Goal: Check status: Check status

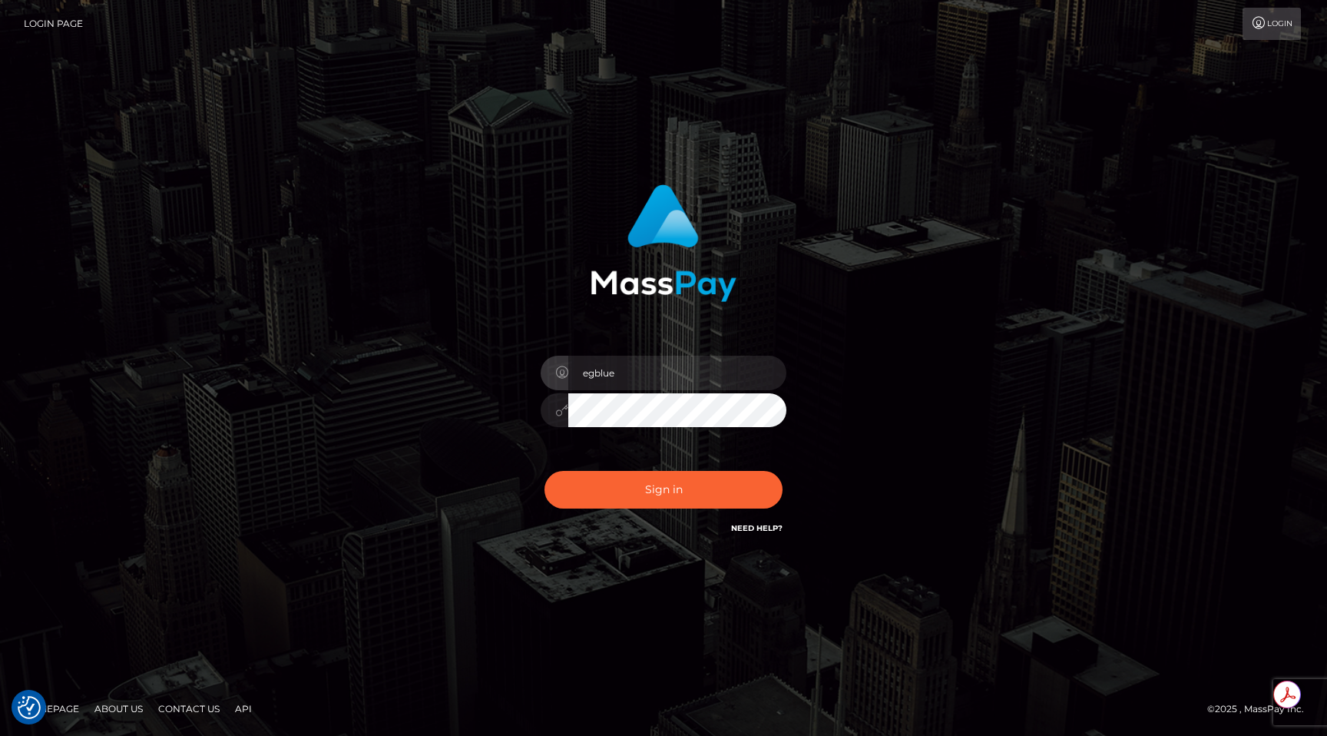
click at [664, 510] on div "Sign in Need Help?" at bounding box center [663, 496] width 269 height 68
click at [668, 478] on button "Sign in" at bounding box center [663, 490] width 238 height 38
type input "egblue"
click at [668, 478] on button "Sign in" at bounding box center [663, 490] width 238 height 38
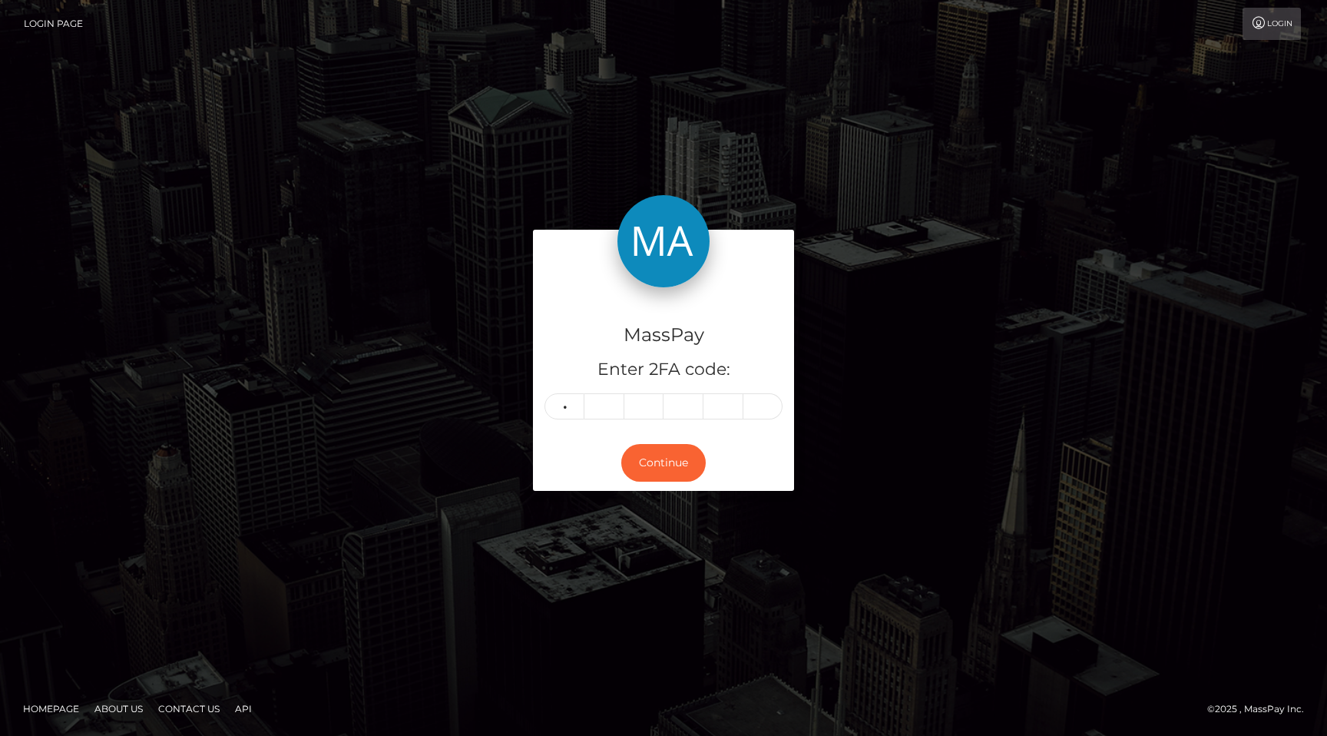
type input "1"
type input "3"
type input "0"
type input "3"
type input "5"
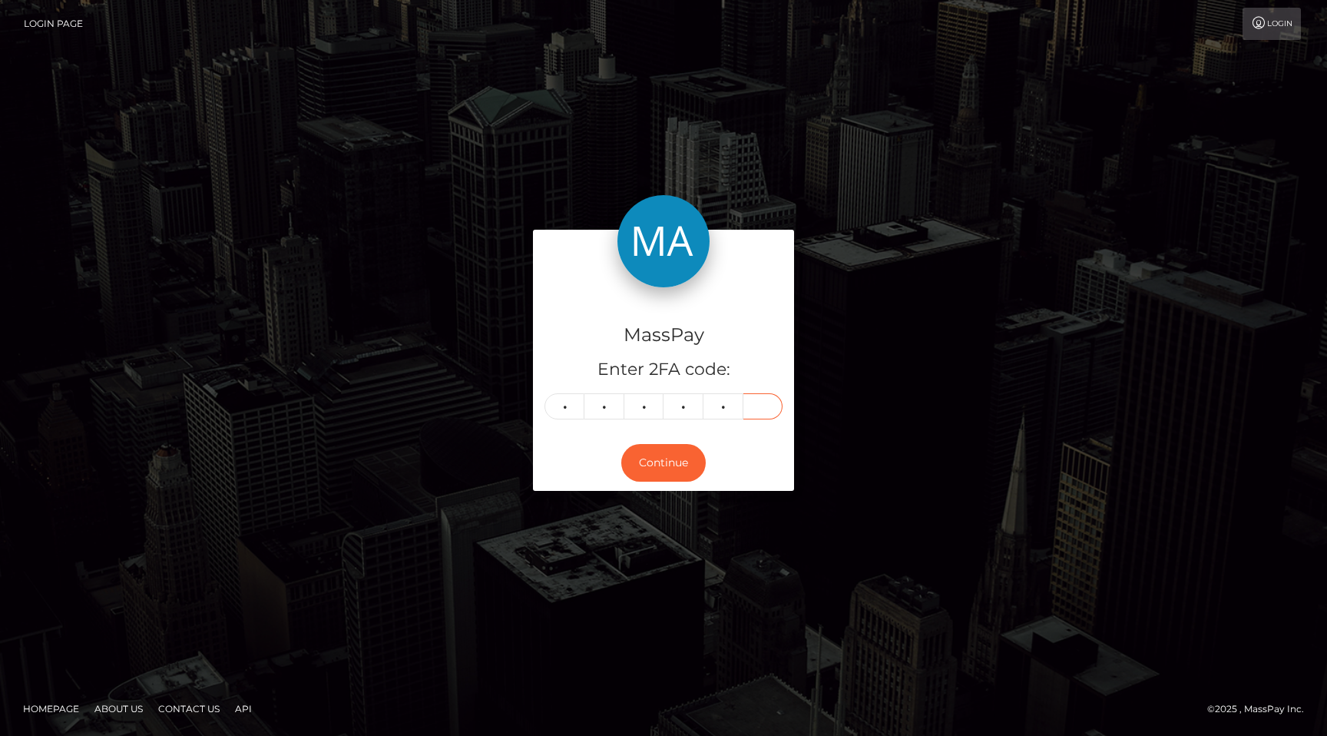
type input "3"
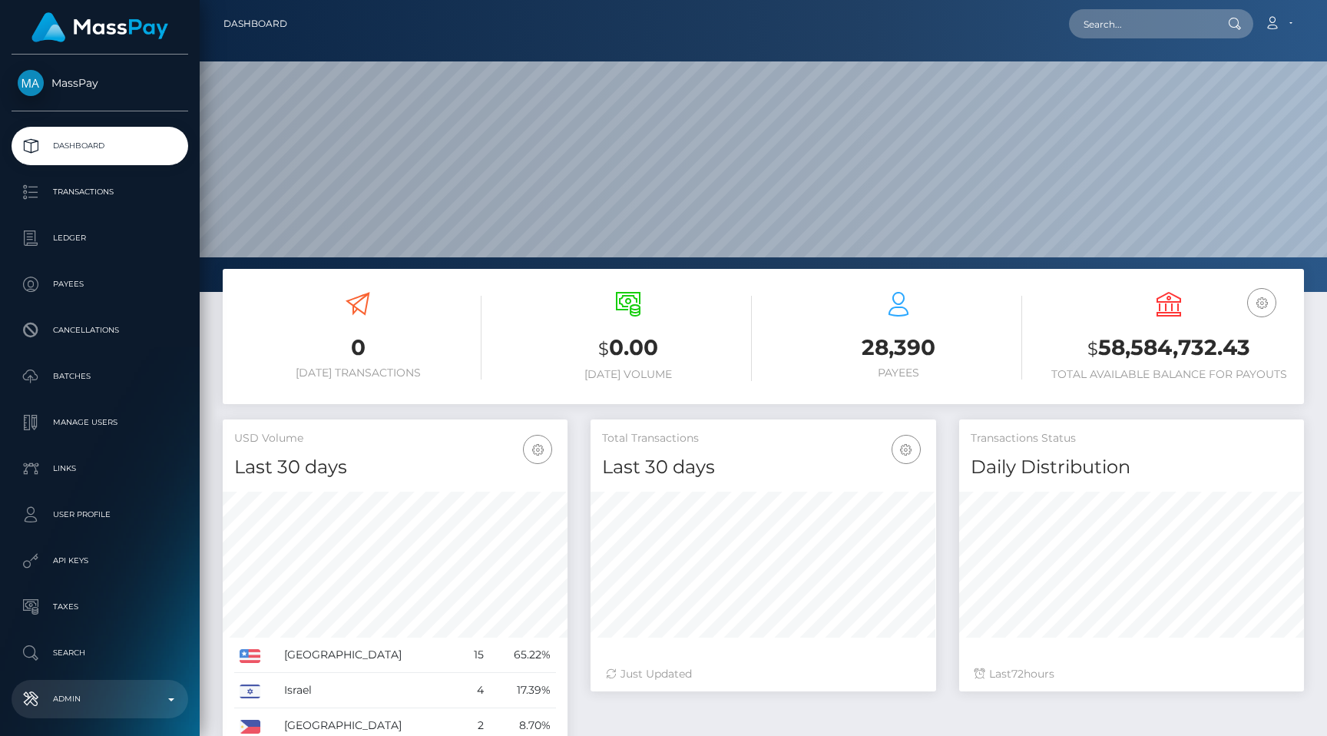
scroll to position [272, 345]
click at [75, 690] on p "Admin" at bounding box center [100, 698] width 164 height 23
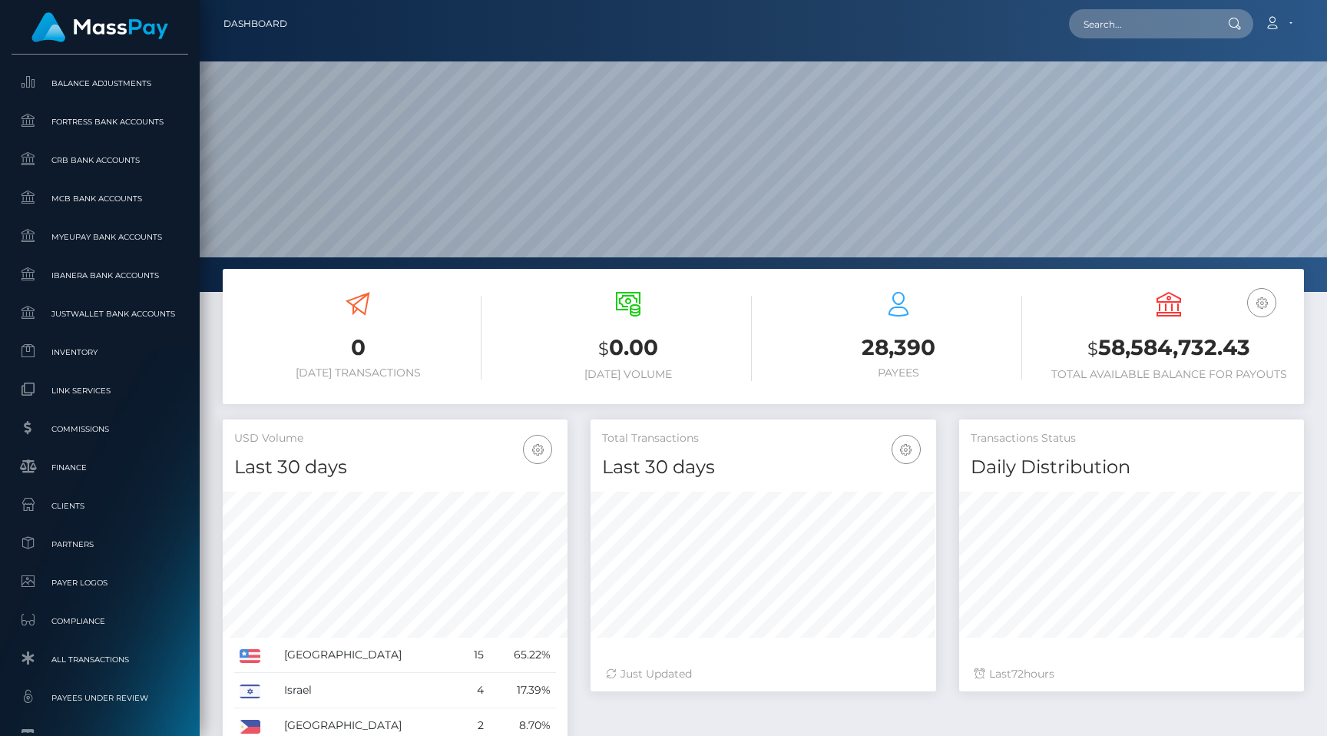
scroll to position [879, 0]
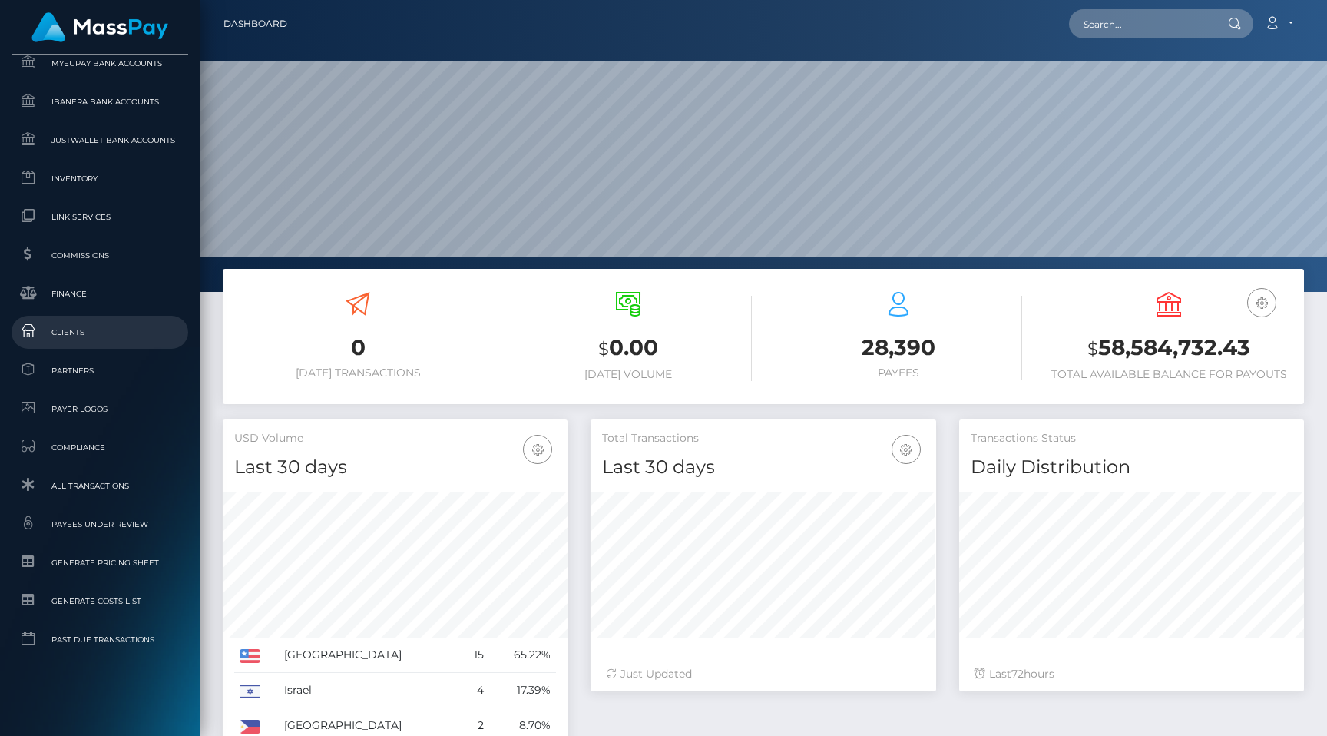
click at [101, 347] on link "Clients" at bounding box center [100, 332] width 177 height 33
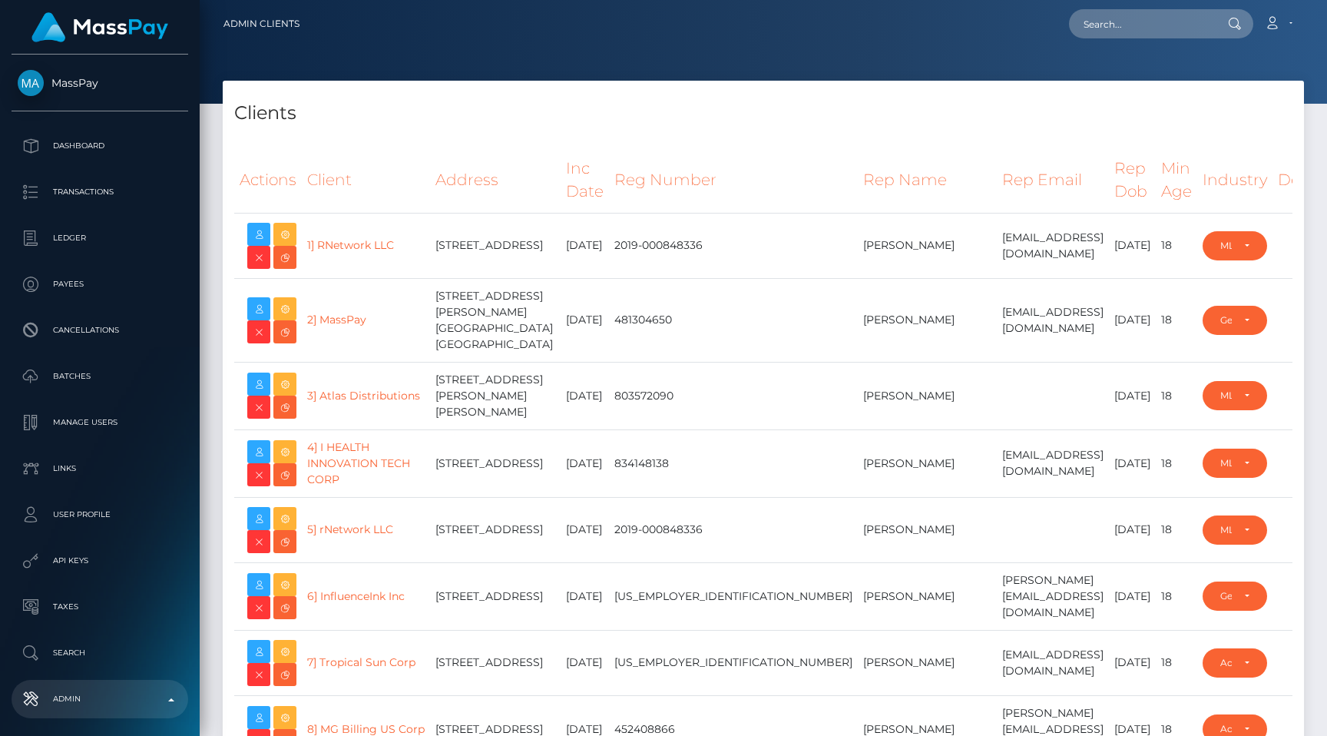
select select "223"
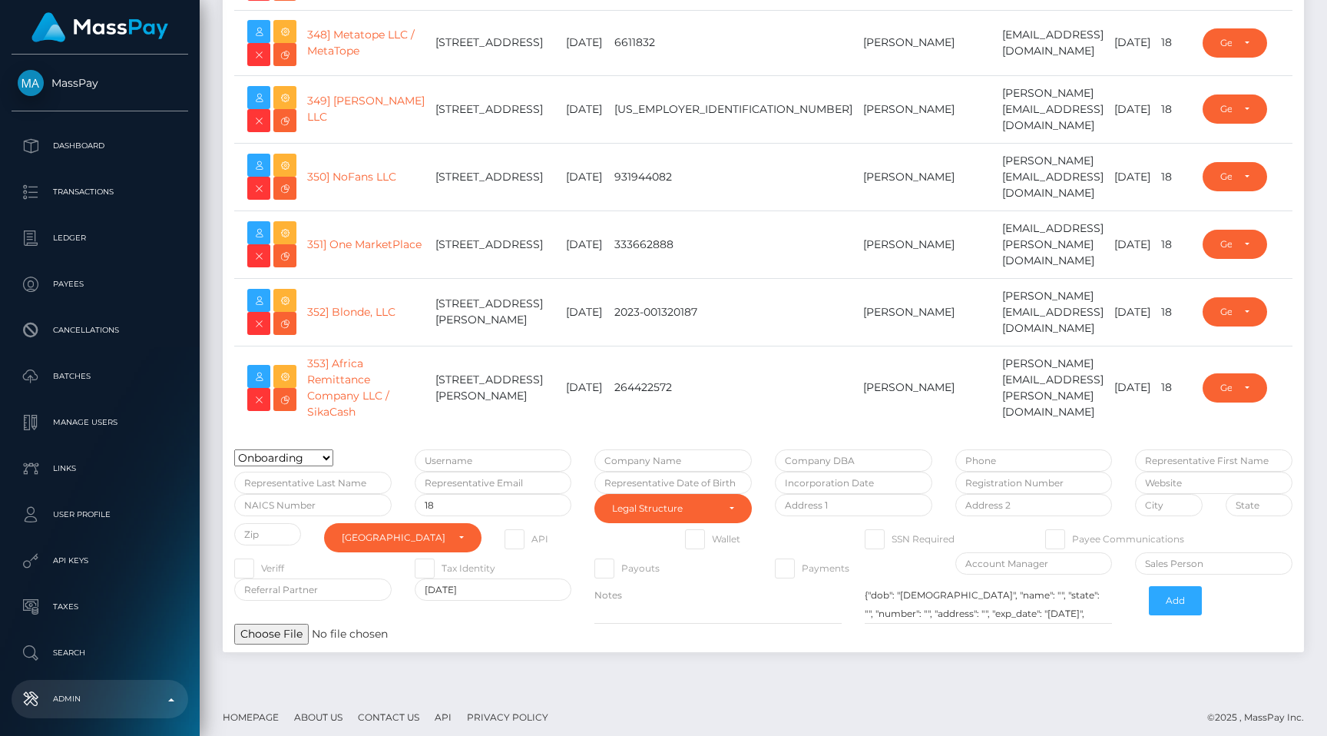
type input "egblue"
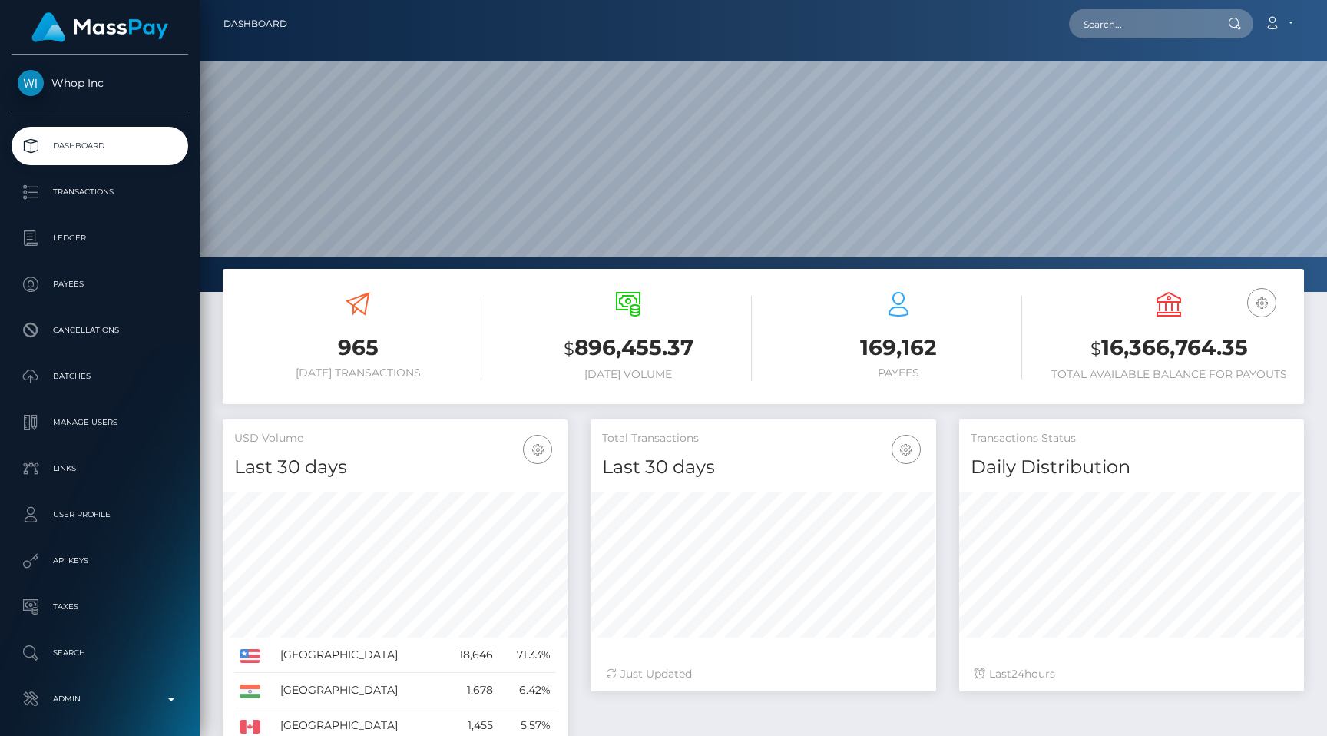
scroll to position [272, 345]
click at [88, 551] on p "API Keys" at bounding box center [100, 560] width 164 height 23
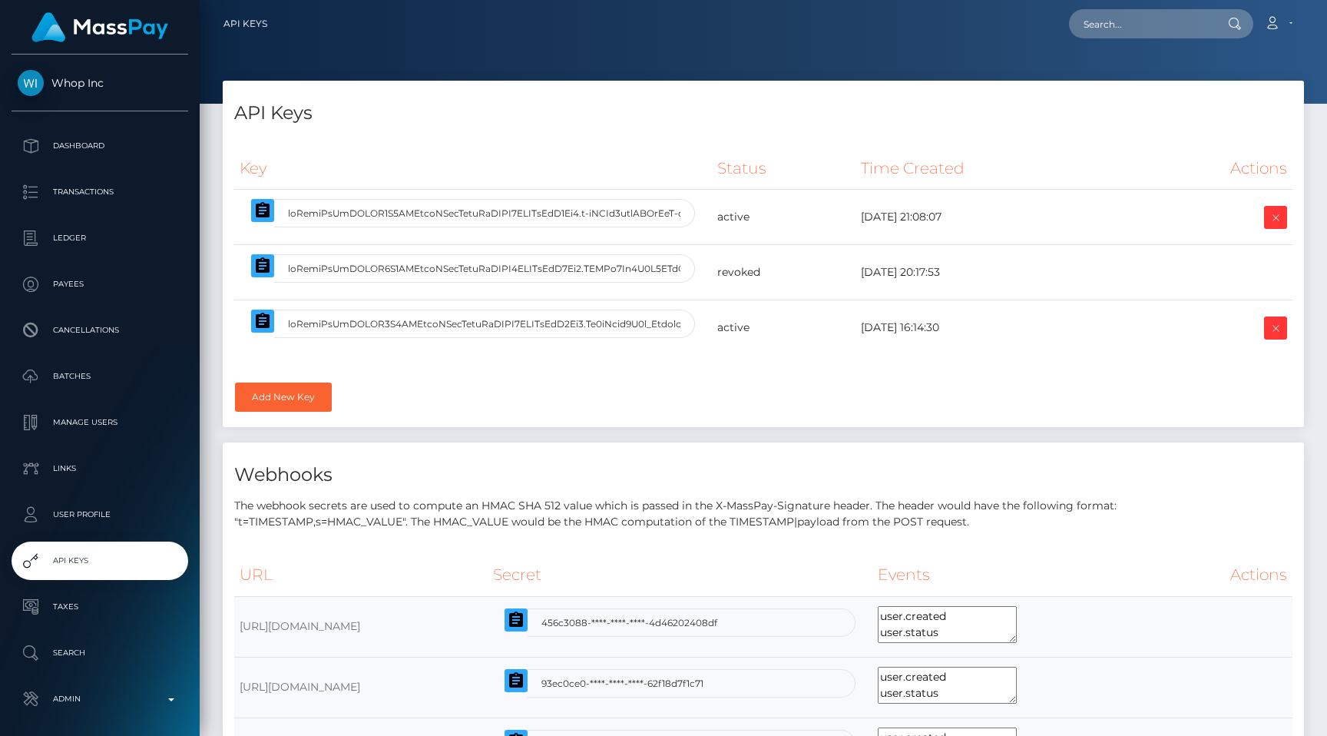
select select
click at [263, 207] on icon "button" at bounding box center [262, 210] width 18 height 18
click at [1161, 4] on nav "API Keys Loading... Loading..." at bounding box center [763, 24] width 1127 height 48
click at [1150, 15] on input "text" at bounding box center [1141, 23] width 144 height 29
paste input "usr_611f1fa0-6832-11f0-a026-06178c1a380f"
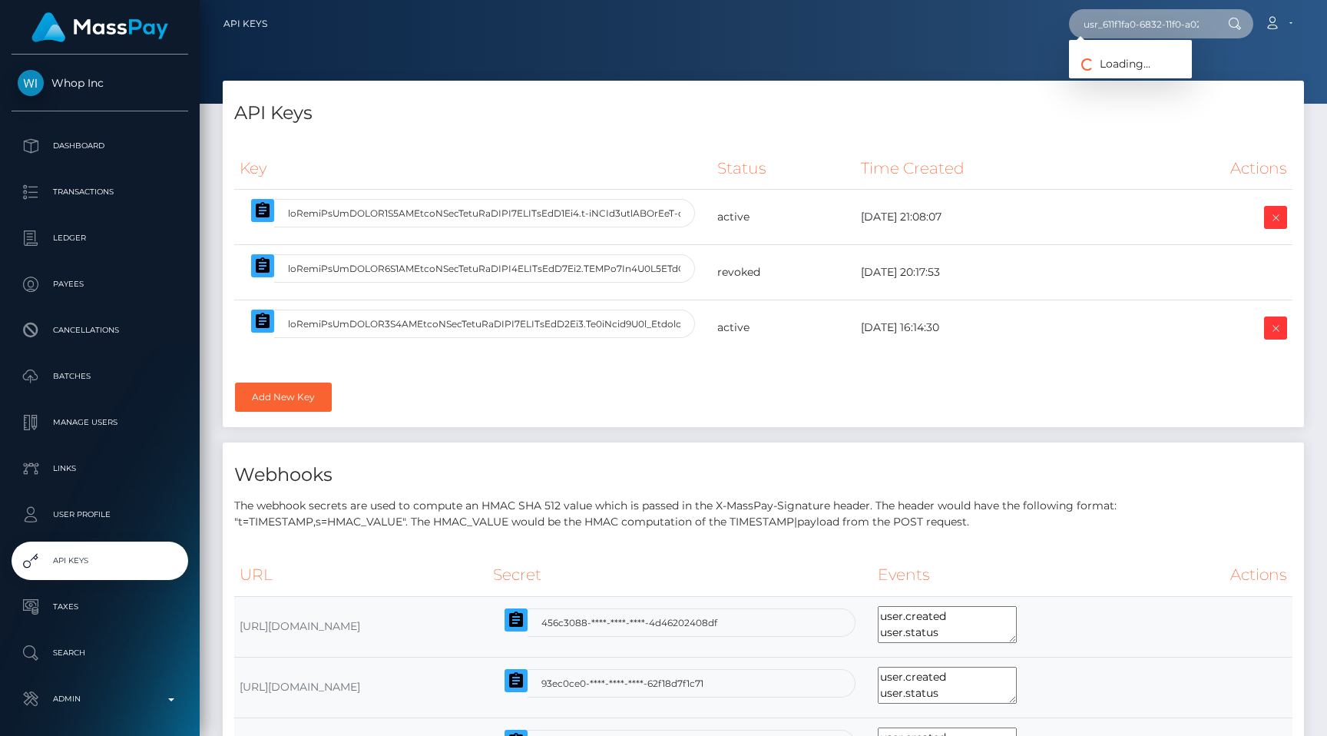
drag, startPoint x: 1107, startPoint y: 18, endPoint x: 907, endPoint y: 10, distance: 200.6
click at [907, 11] on div "usr_611f1fa0-6832-11f0-a026-06178c1a380f Loading... Loading... Account" at bounding box center [792, 24] width 1024 height 32
click at [1103, 23] on input "usr_611f1fa0-6832-11f0-a026-06178c1a380f" at bounding box center [1141, 23] width 144 height 29
drag, startPoint x: 1114, startPoint y: 22, endPoint x: 1029, endPoint y: 16, distance: 84.7
click at [1045, 18] on div "usr_611f1fa0-6832-11f0-a026-06178c1a380f Loading... Loading... Account" at bounding box center [792, 24] width 1024 height 32
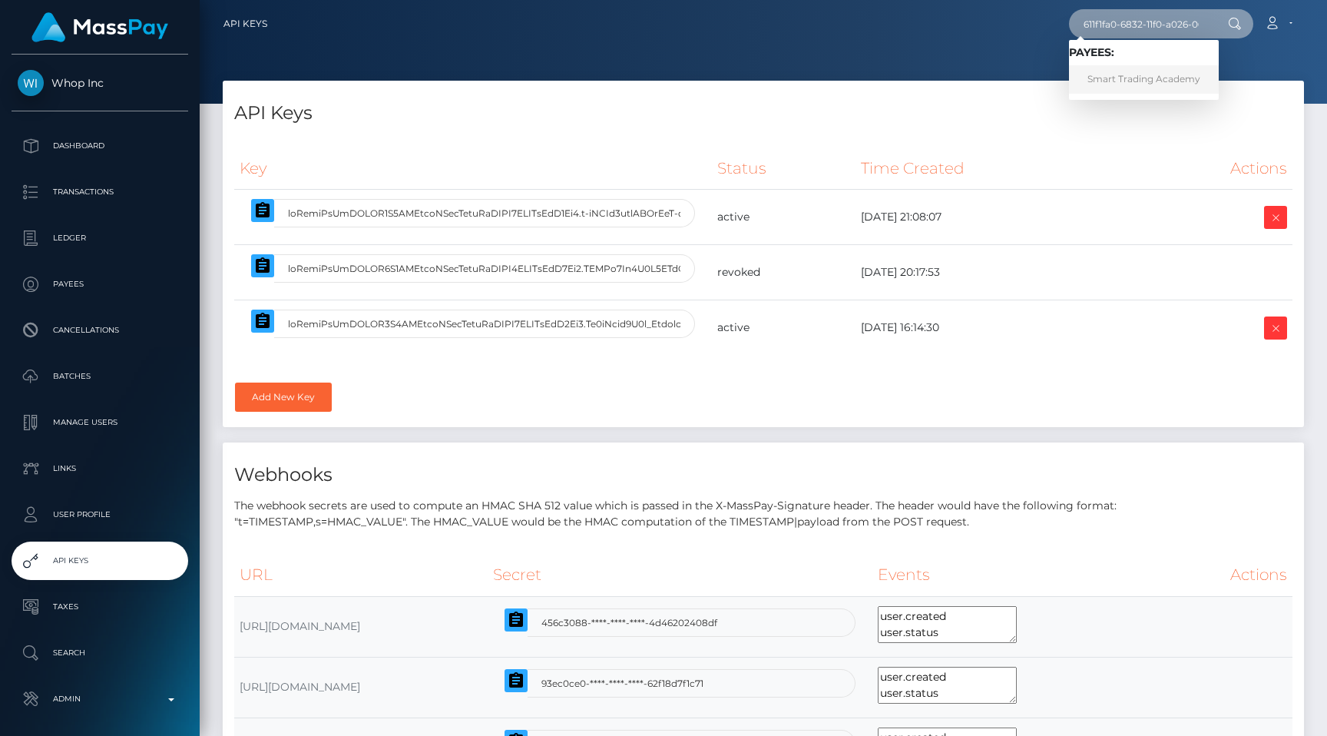
type input "611f1fa0-6832-11f0-a026-06178c1a380f"
click at [1107, 78] on link "Smart Trading Academy" at bounding box center [1144, 79] width 150 height 28
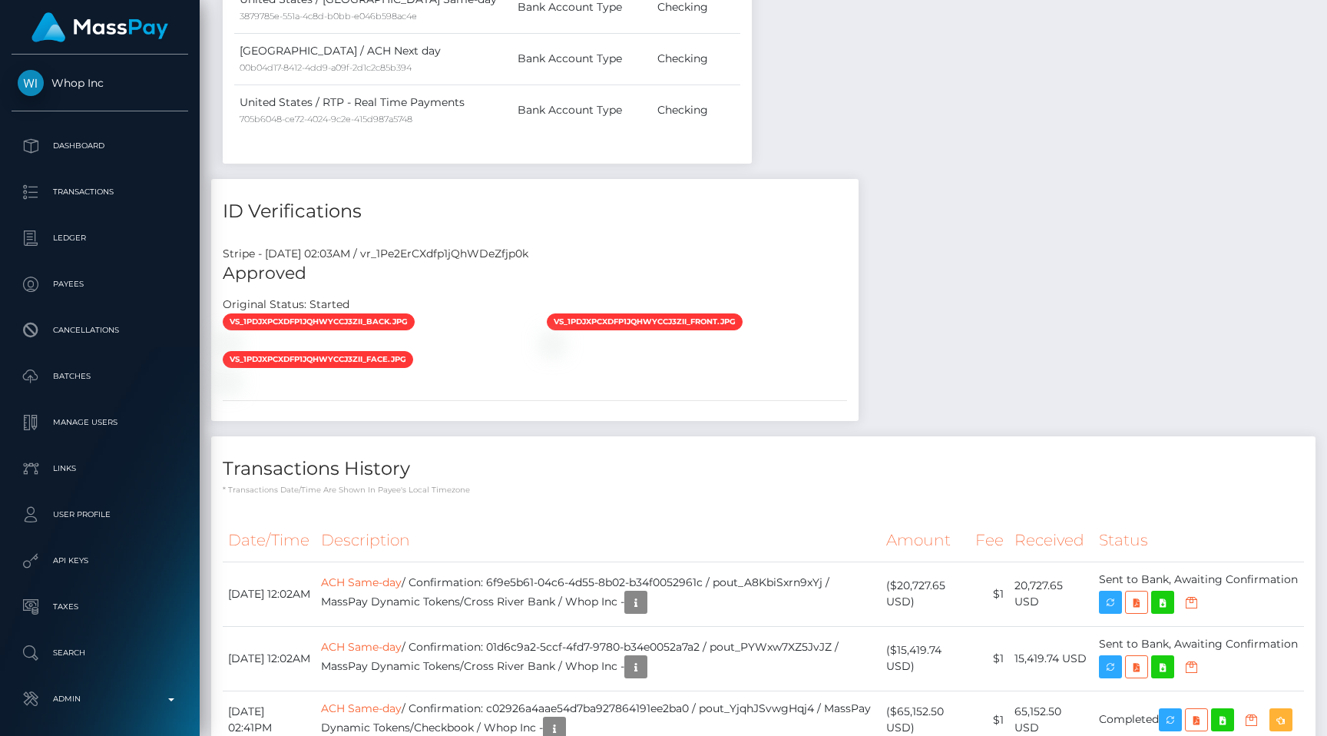
scroll to position [1177, 0]
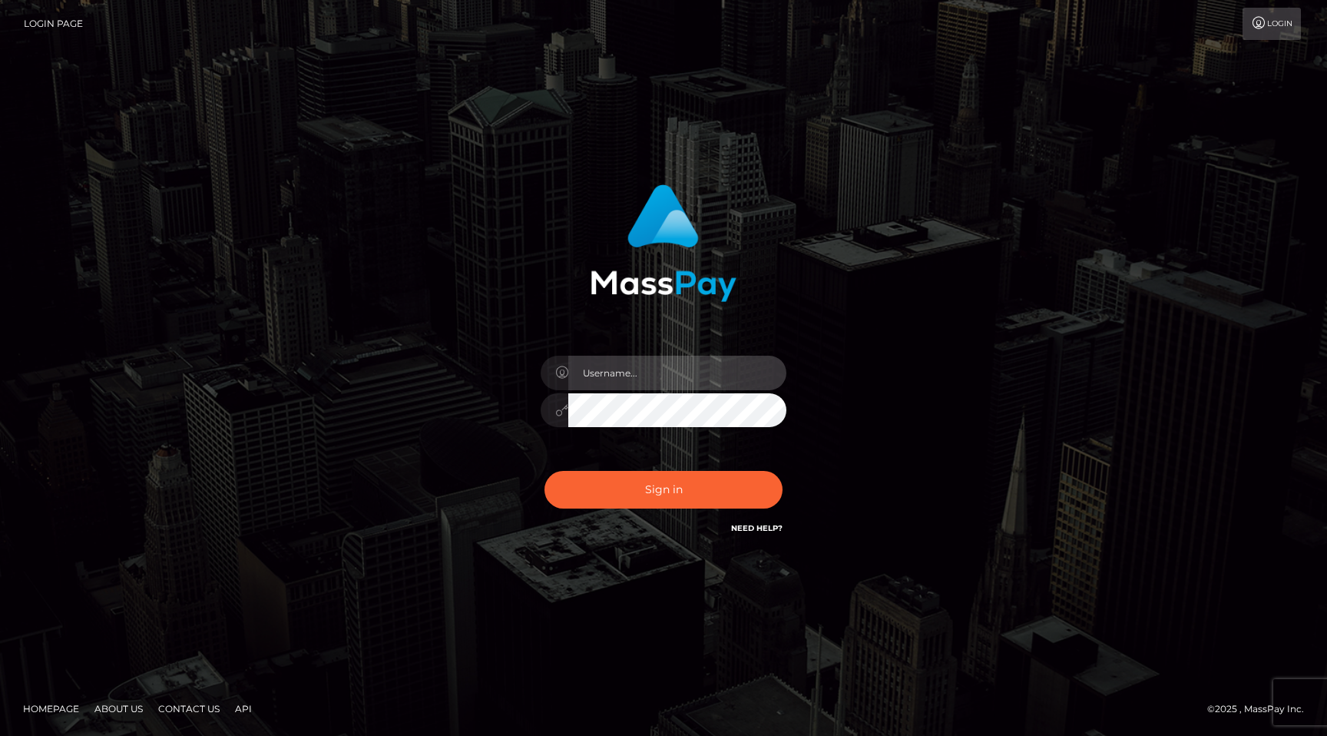
type input "egblue"
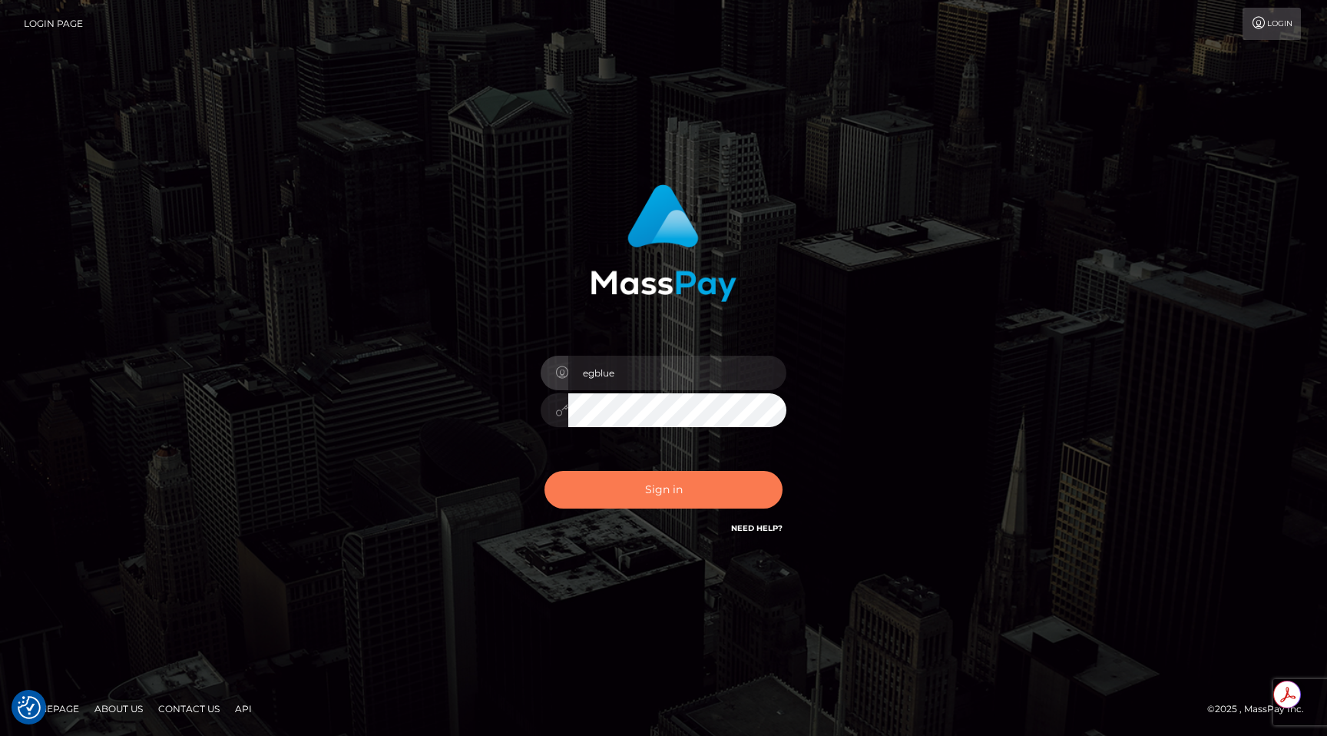
click at [657, 474] on button "Sign in" at bounding box center [663, 490] width 238 height 38
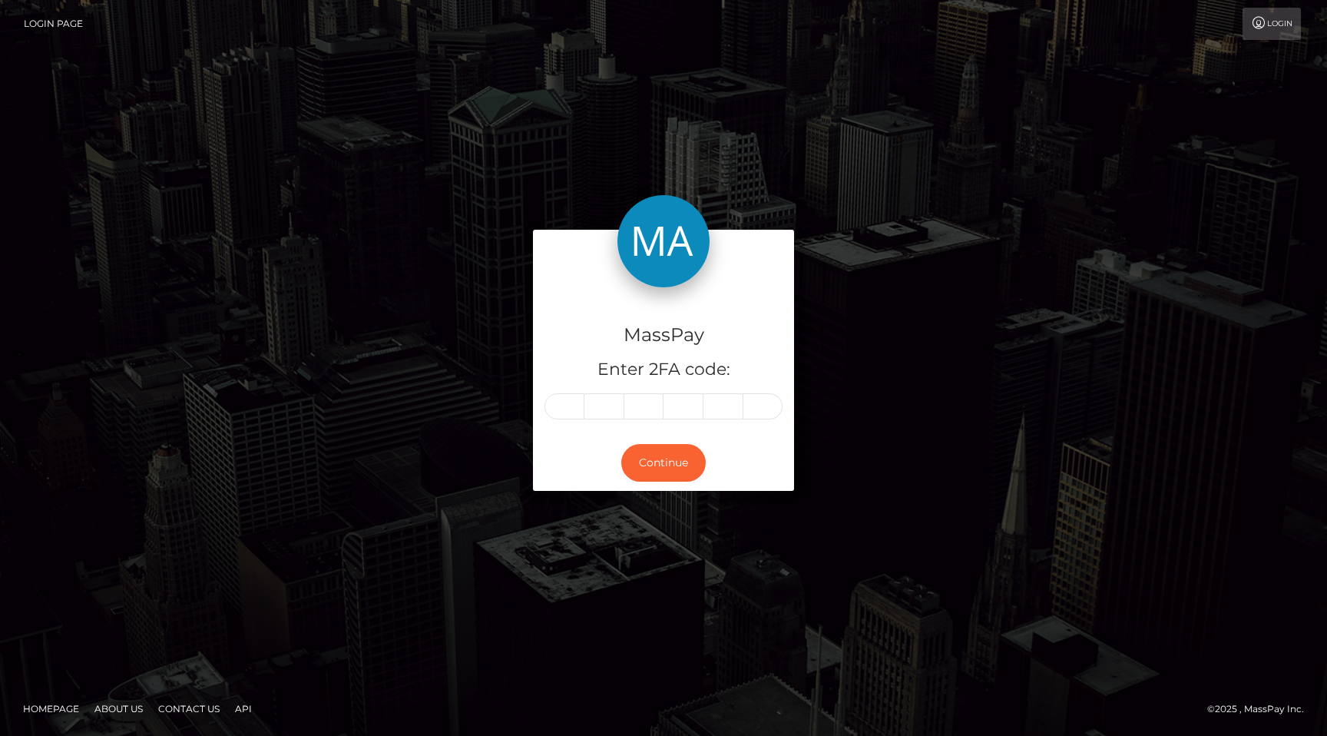
click at [564, 412] on input "text" at bounding box center [564, 406] width 40 height 26
type input "9"
type input "3"
type input "7"
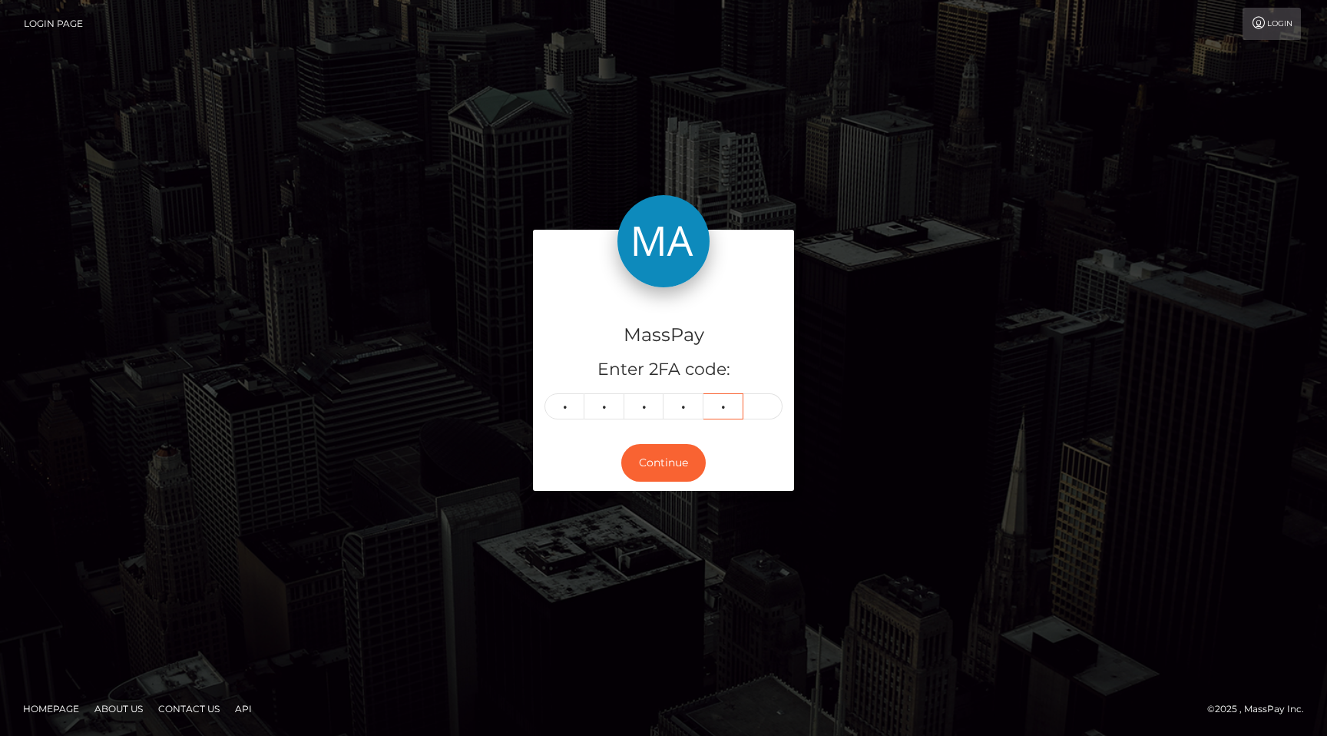
type input "4"
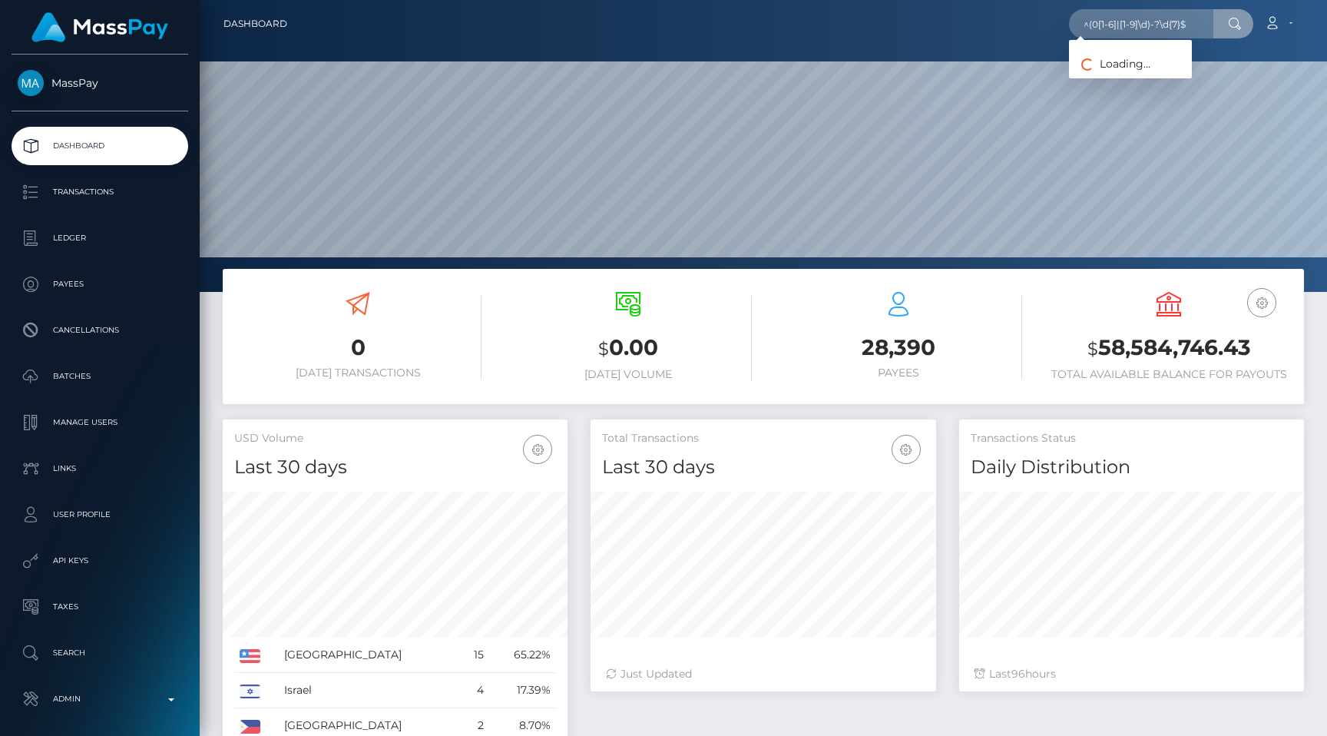
scroll to position [272, 345]
paste input "611f1fa0-6832-11f0-a026-06178c1a380f"
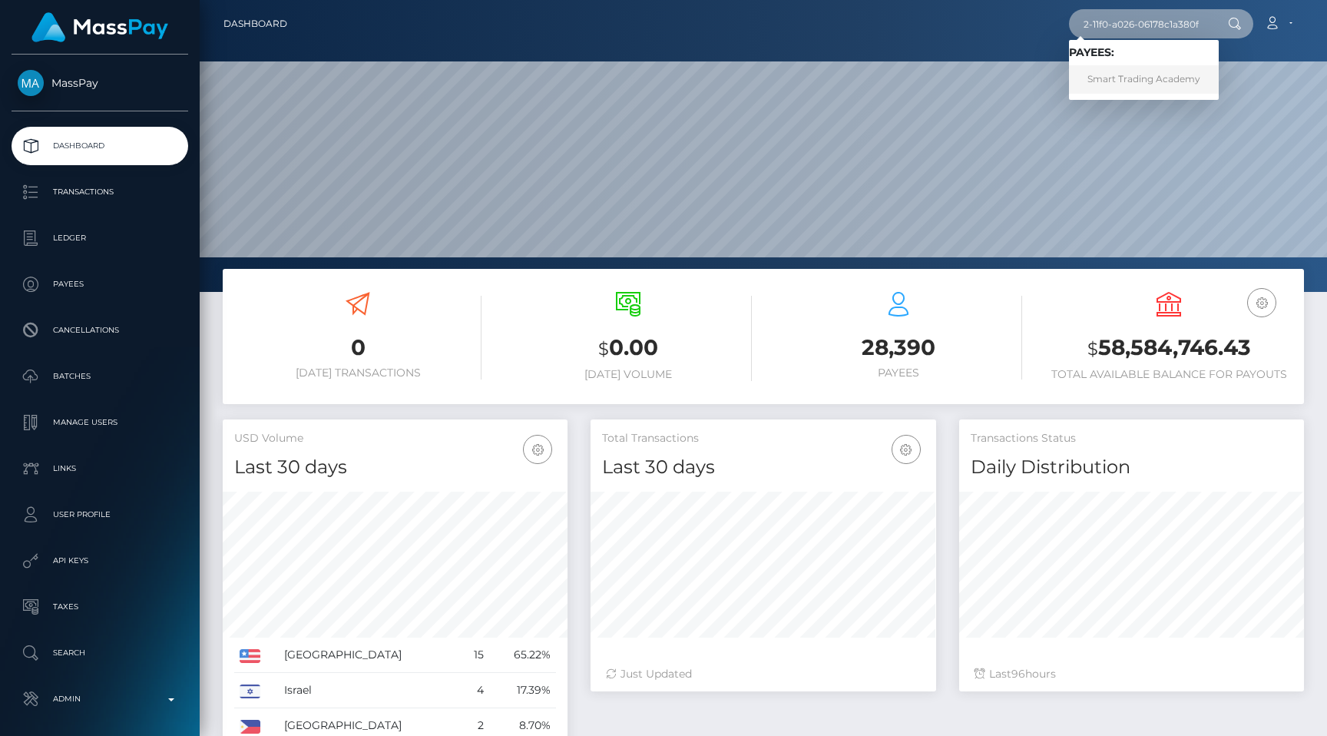
type input "611f1fa0-6832-11f0-a026-06178c1a380f"
click at [1148, 68] on link "Smart Trading Academy" at bounding box center [1144, 79] width 150 height 28
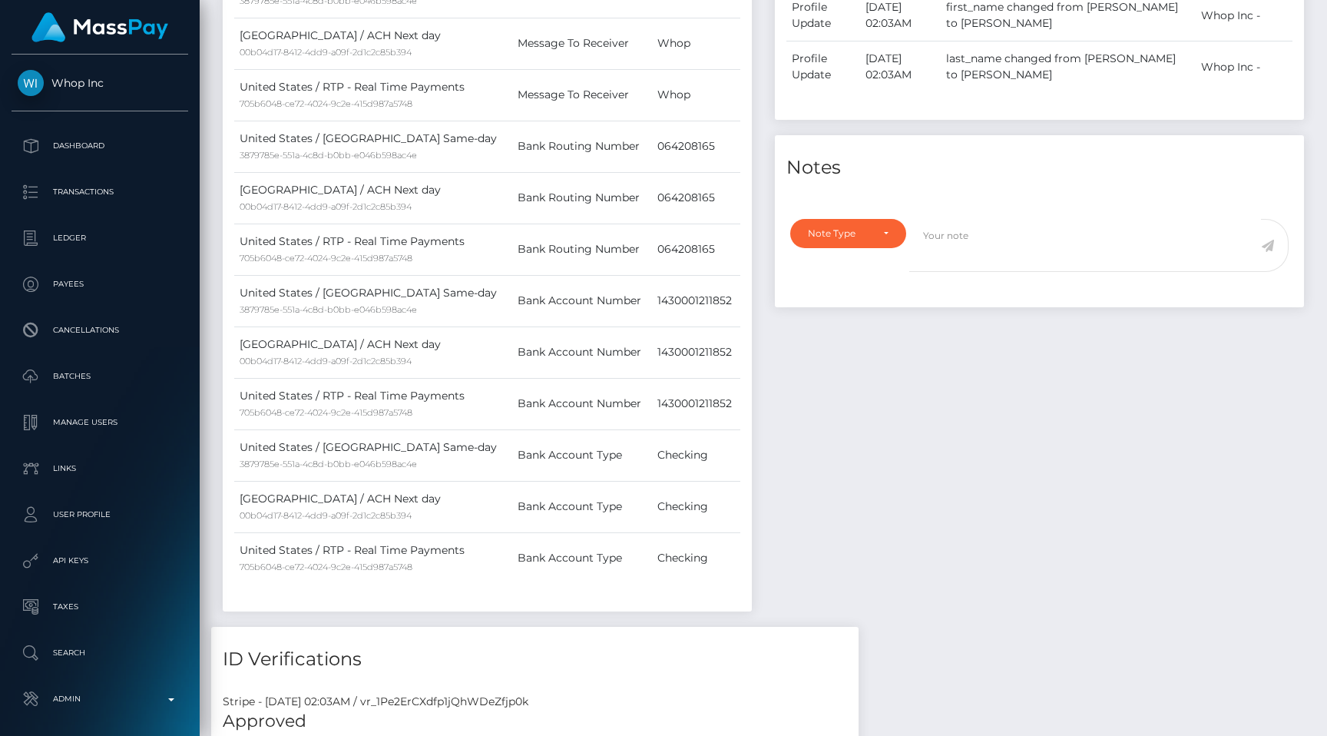
scroll to position [638, 0]
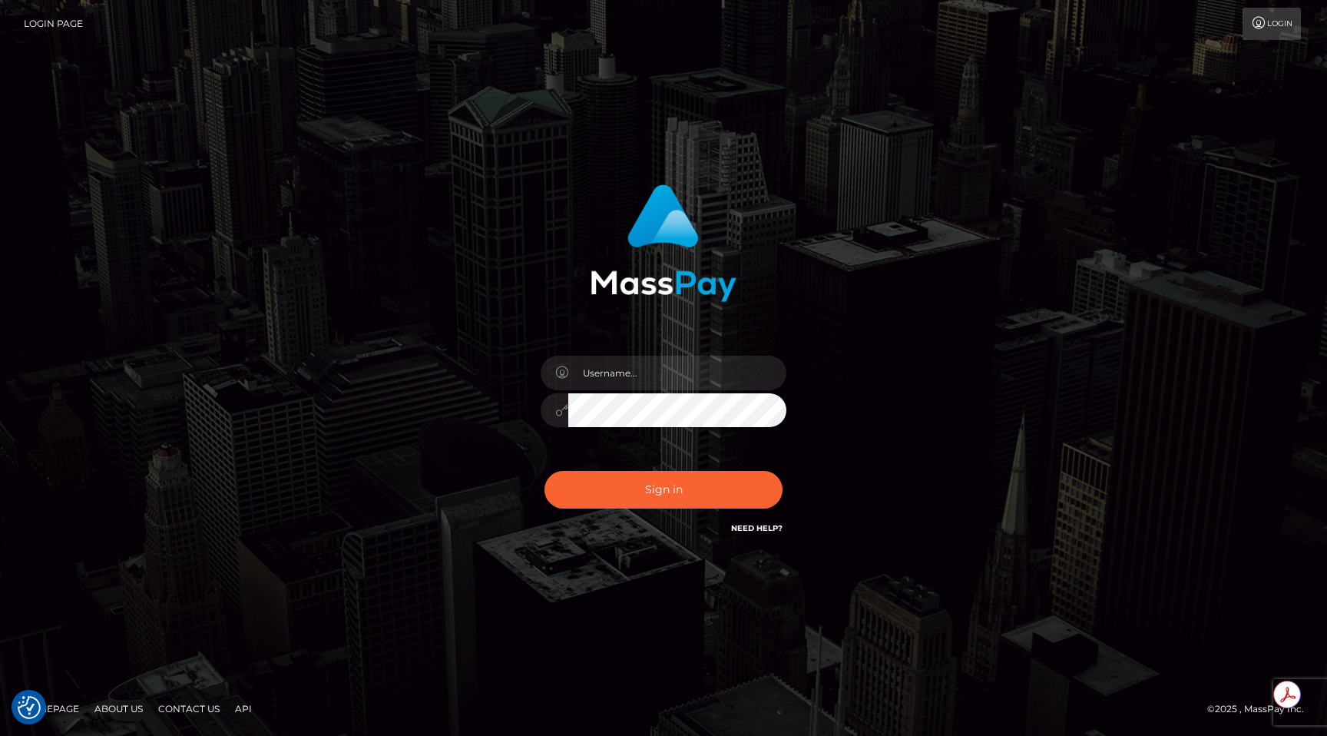
type input "egblue"
click at [656, 494] on button "Sign in" at bounding box center [663, 490] width 238 height 38
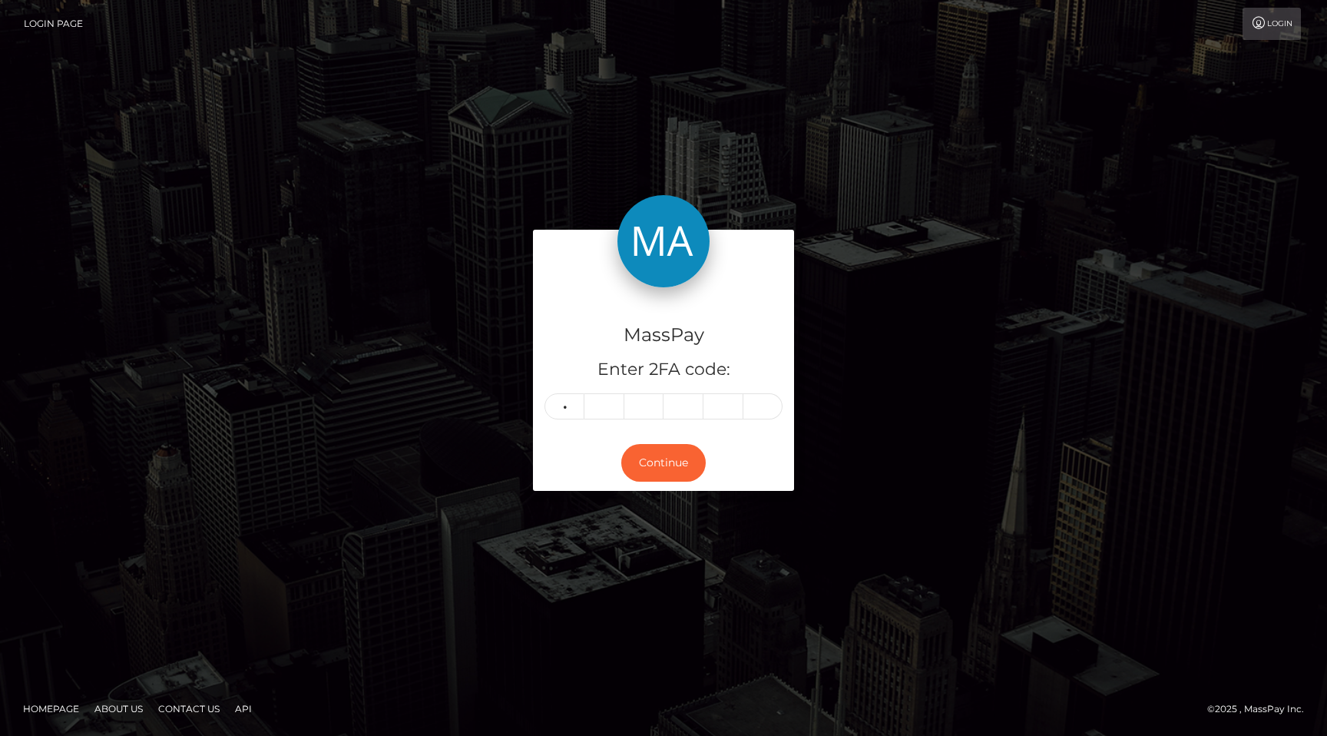
type input "7"
type input "3"
type input "7"
type input "1"
type input "9"
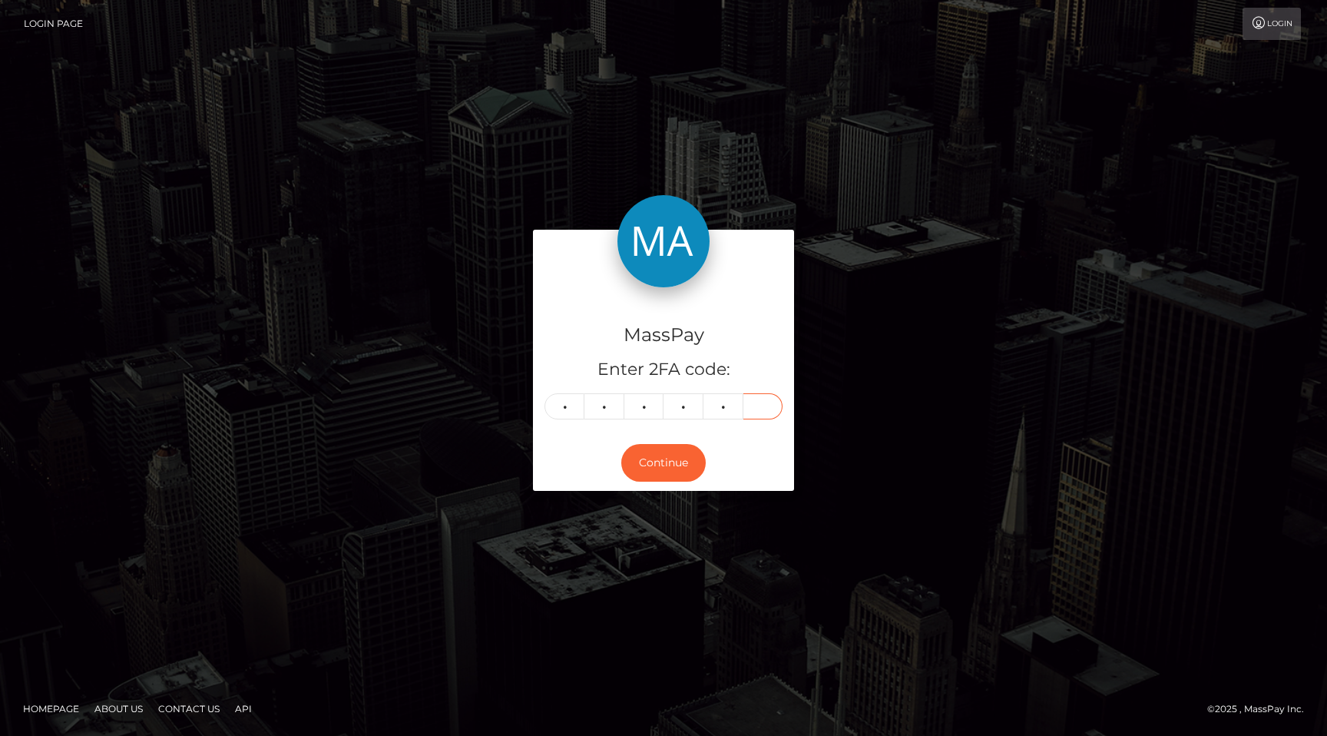
type input "1"
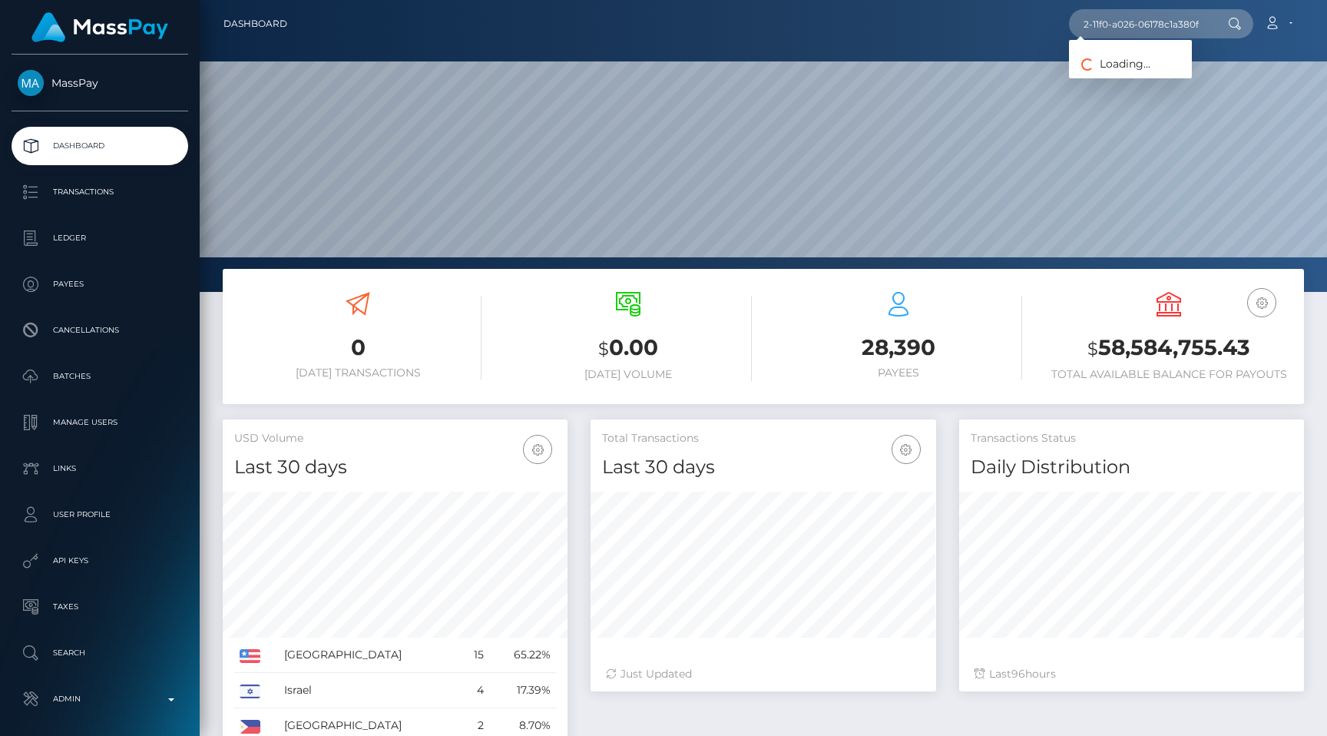
scroll to position [0, 65]
type input "611f1fa0-6832-11f0-a026-06178c1a380f"
click at [1138, 75] on link "Smart Trading Academy" at bounding box center [1144, 79] width 150 height 28
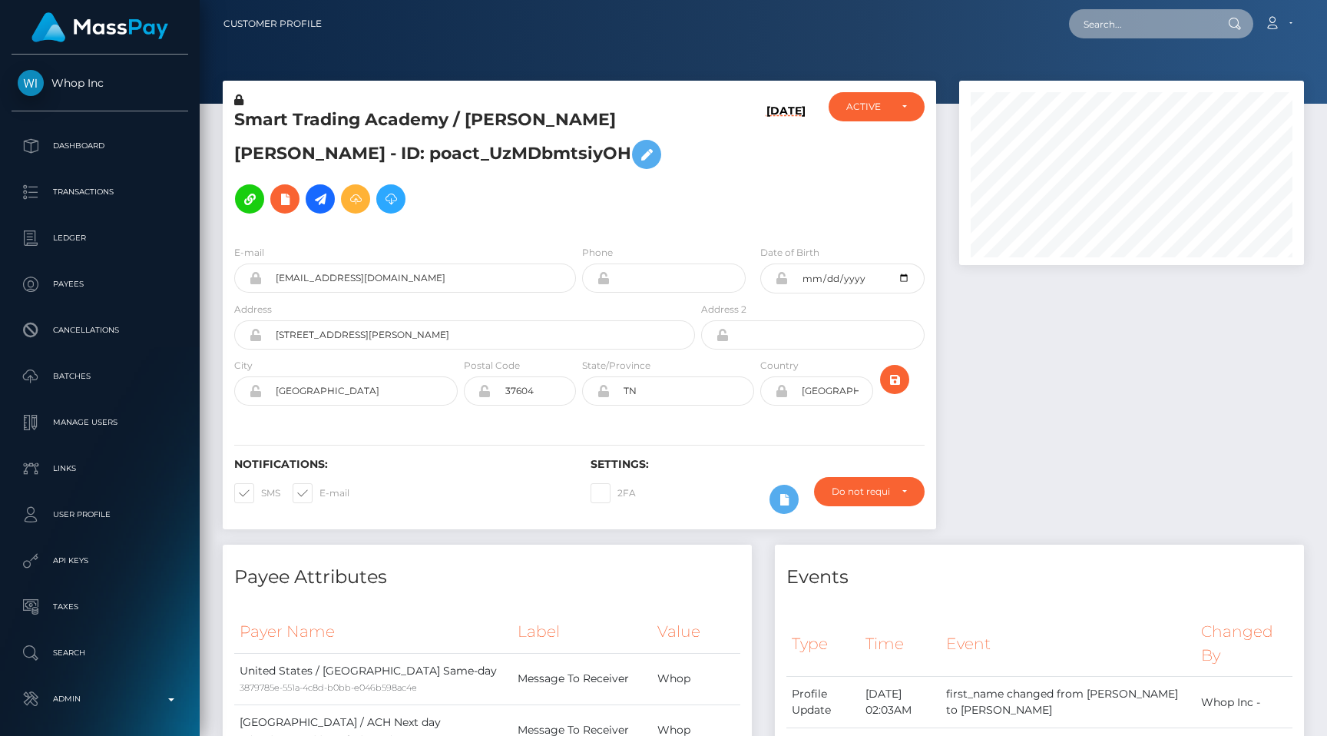
click at [1130, 27] on input "text" at bounding box center [1141, 23] width 144 height 29
paste input "pout_hakDv7AlsF3G2"
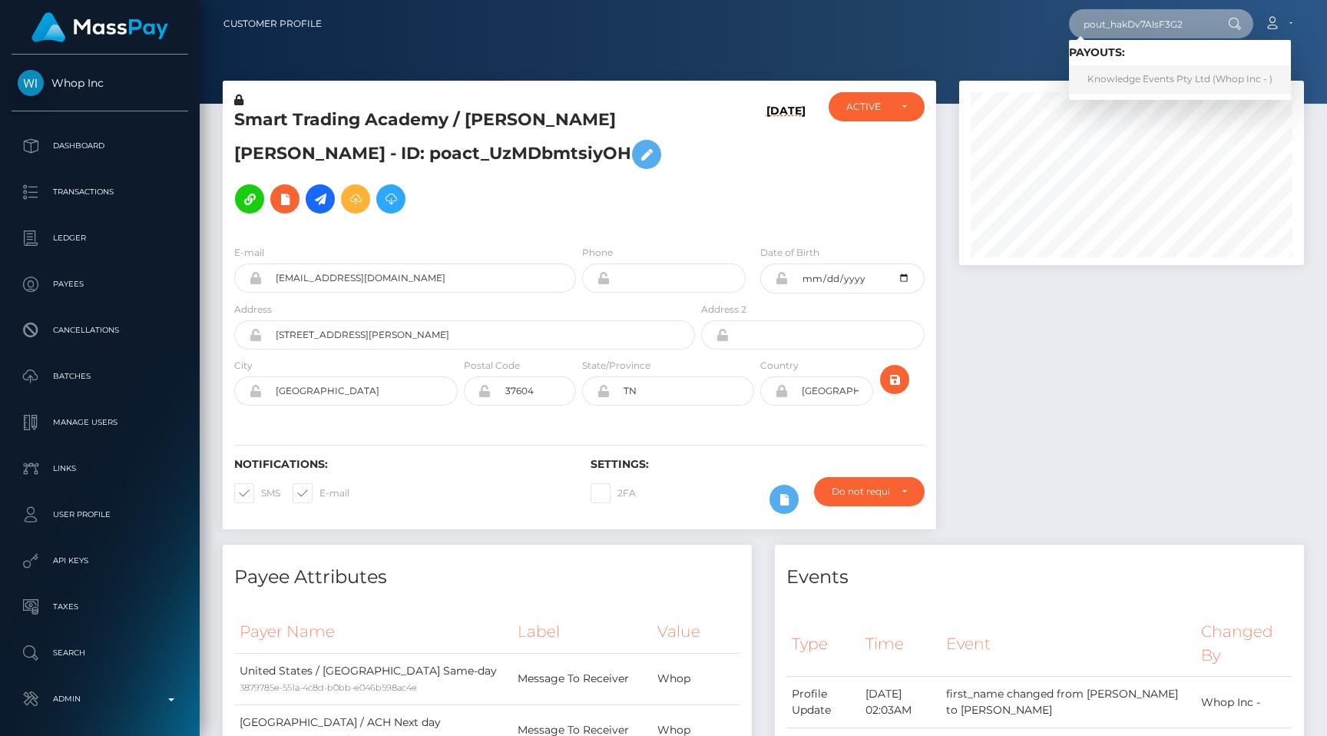
type input "pout_hakDv7AlsF3G2"
click at [1018, 45] on nav "Customer Profile pout_hakDv7AlsF3G2 Loading... Loading... Payouts: Knowledge Ev…" at bounding box center [763, 24] width 1127 height 48
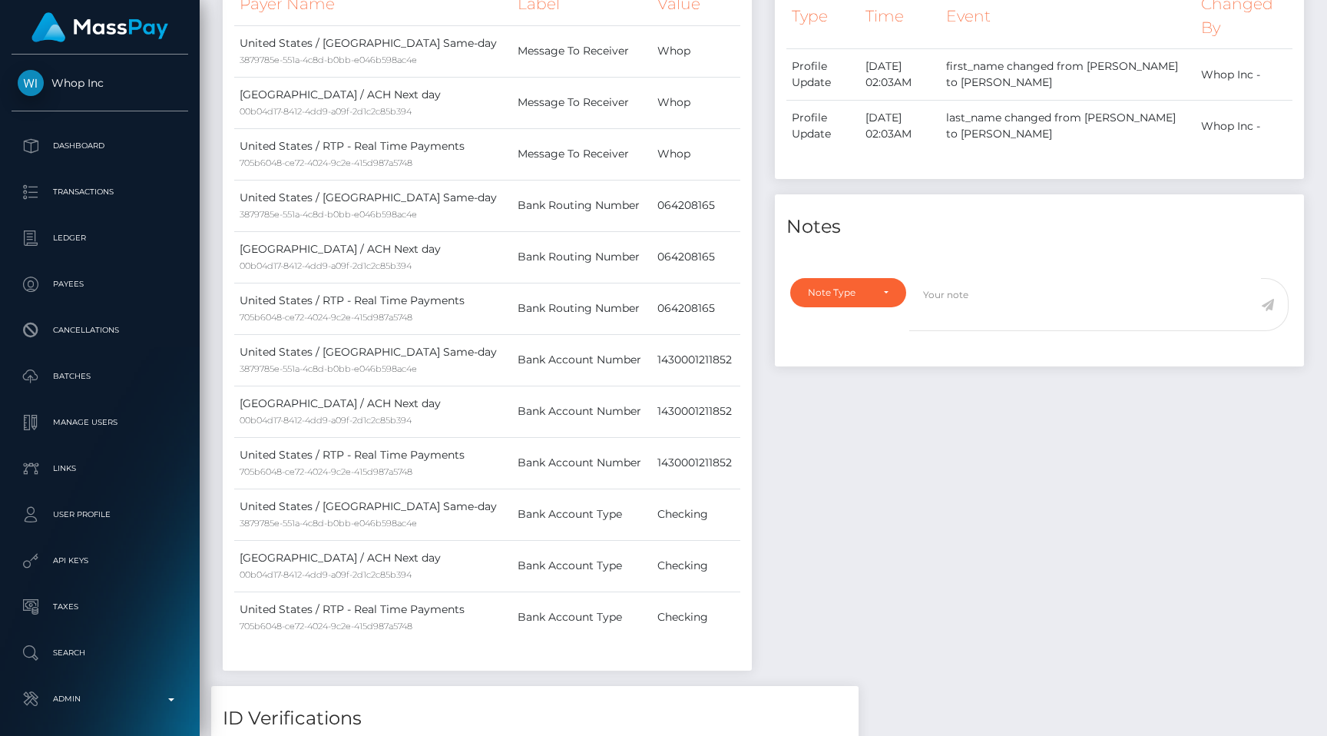
scroll to position [574, 0]
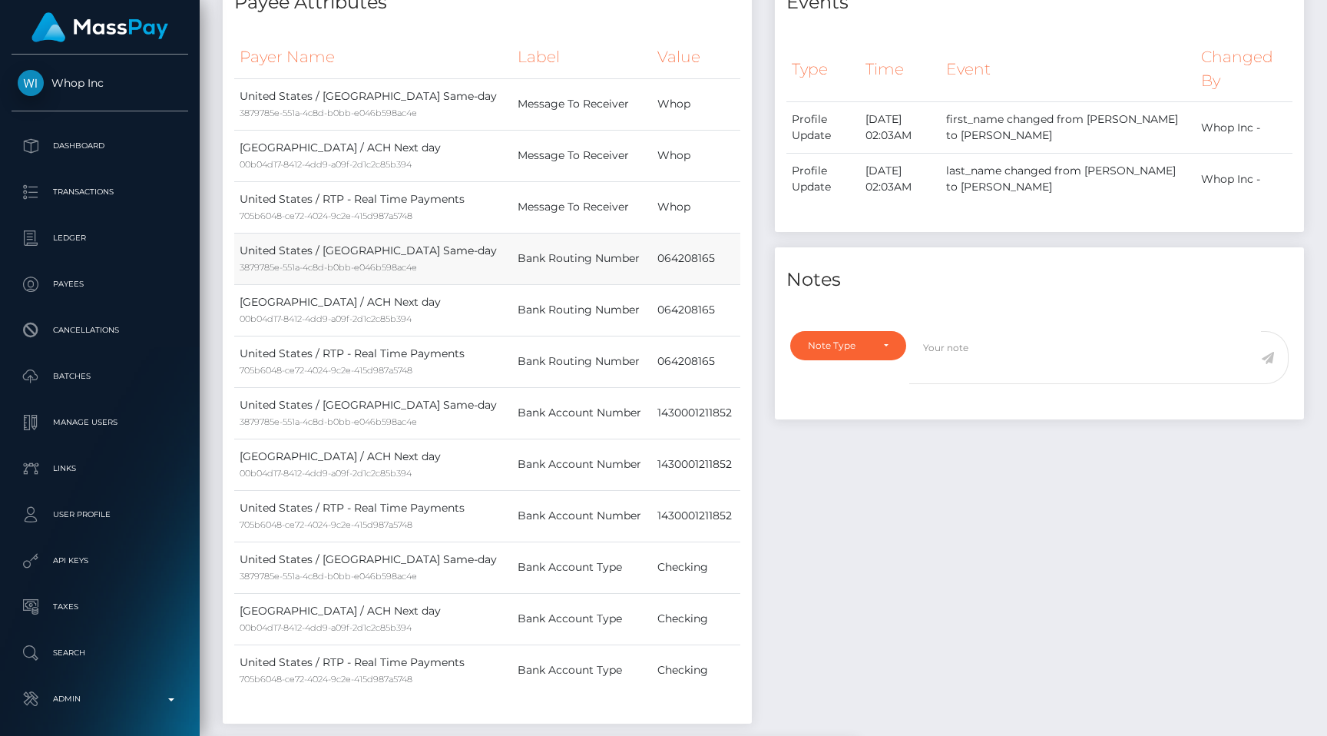
click at [680, 258] on td "064208165" at bounding box center [696, 258] width 88 height 51
copy td "064208165"
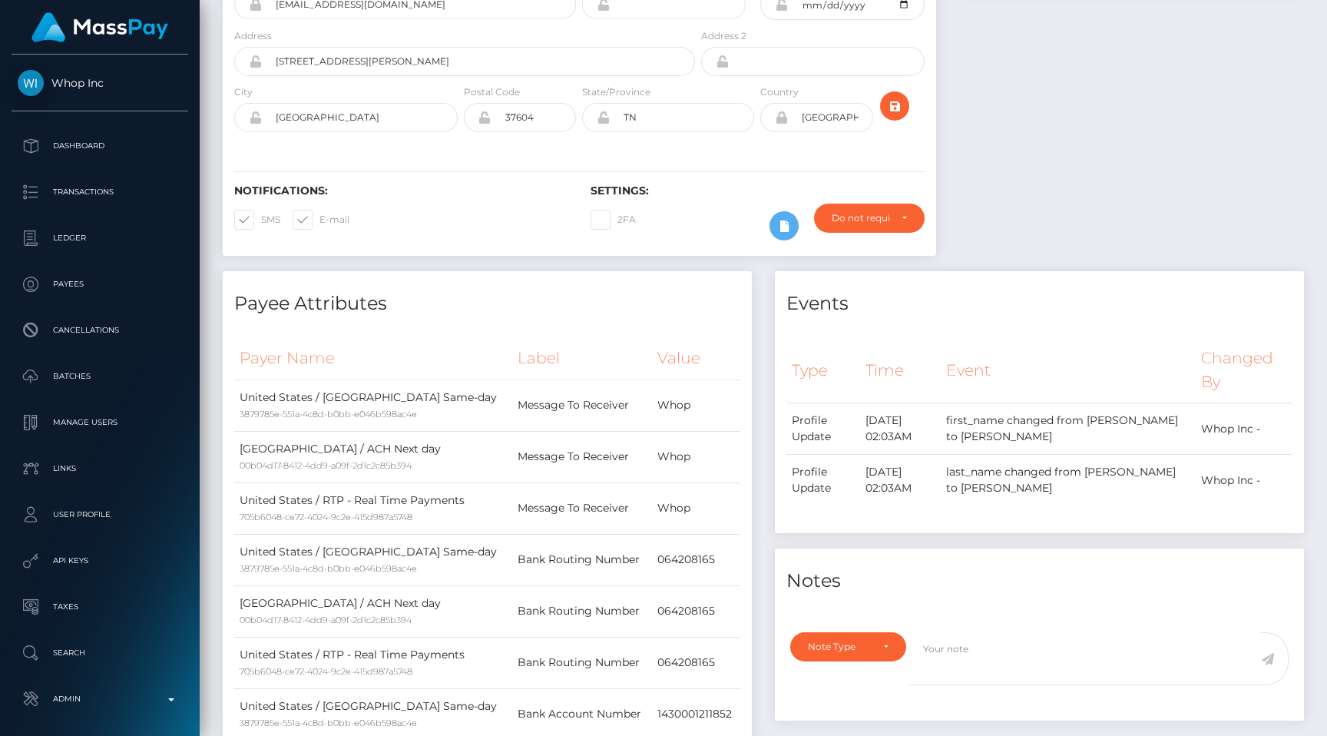
scroll to position [0, 0]
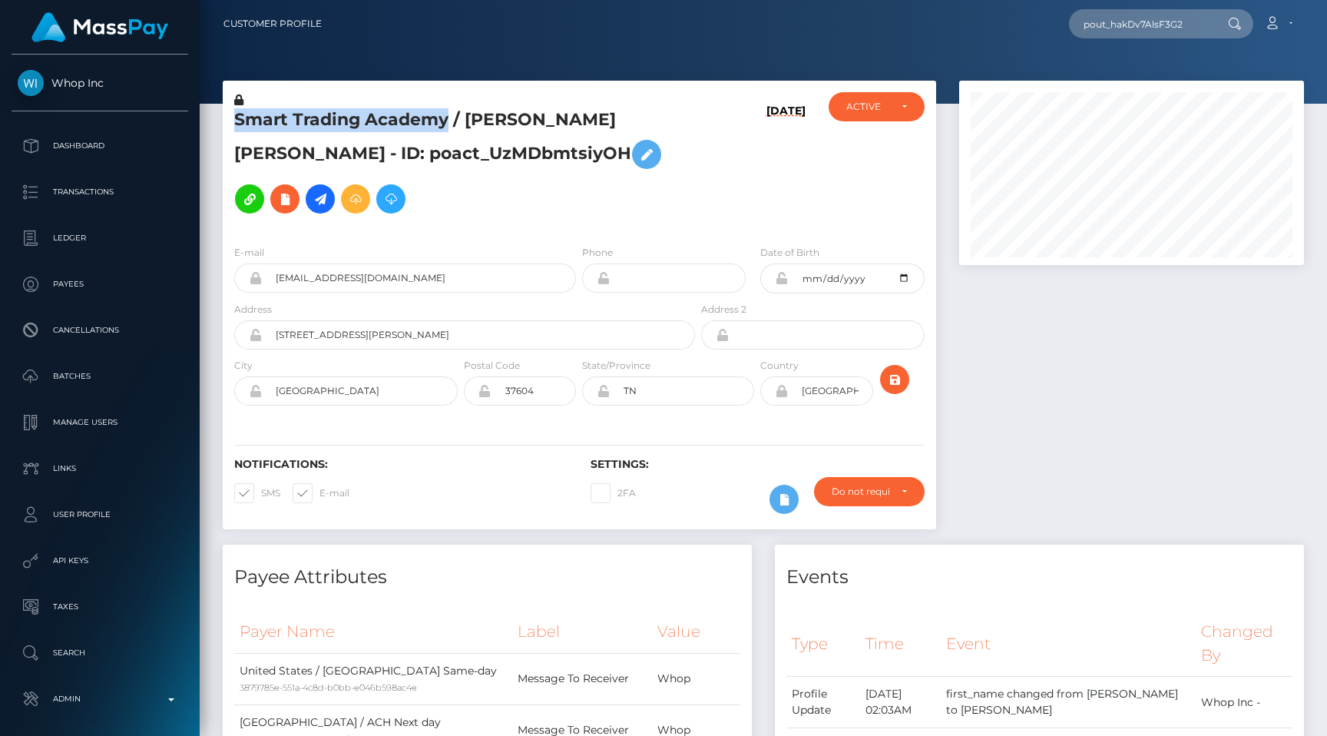
drag, startPoint x: 449, startPoint y: 118, endPoint x: 210, endPoint y: 118, distance: 239.6
copy div "Smart Trading Academy"
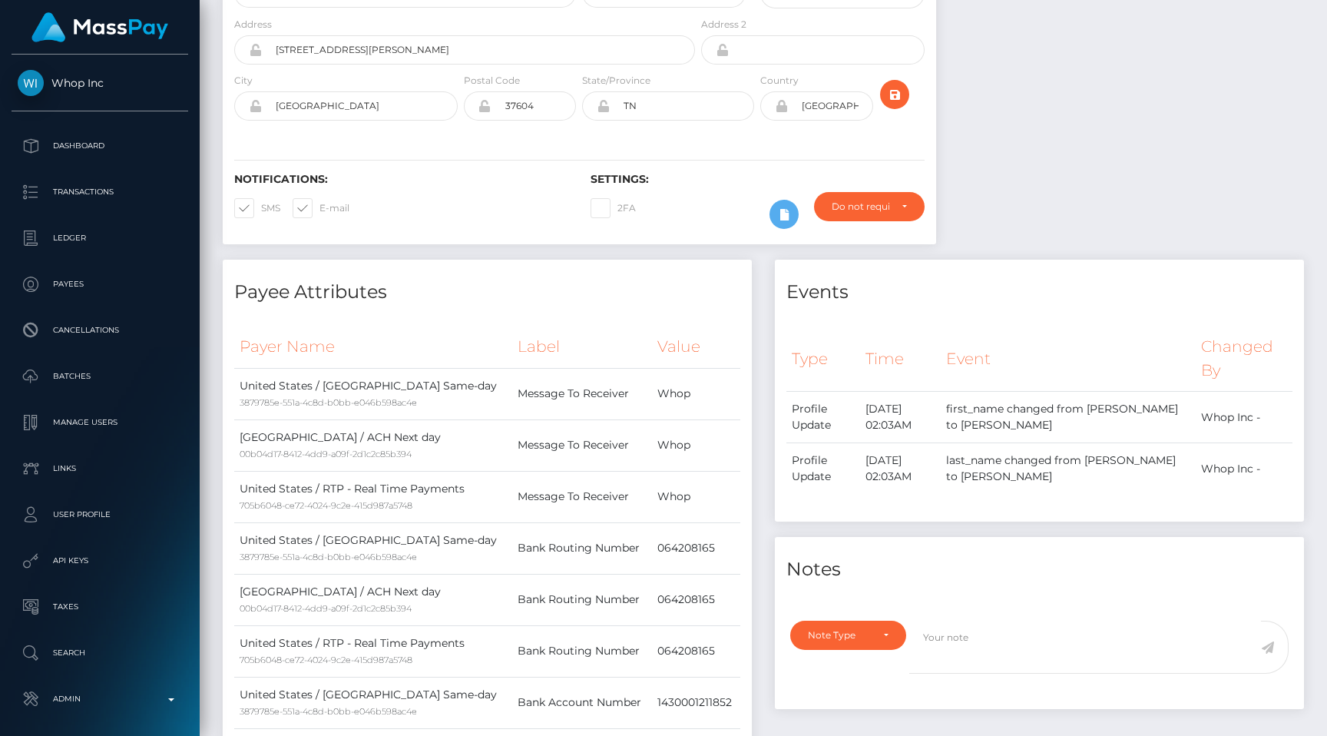
scroll to position [517, 0]
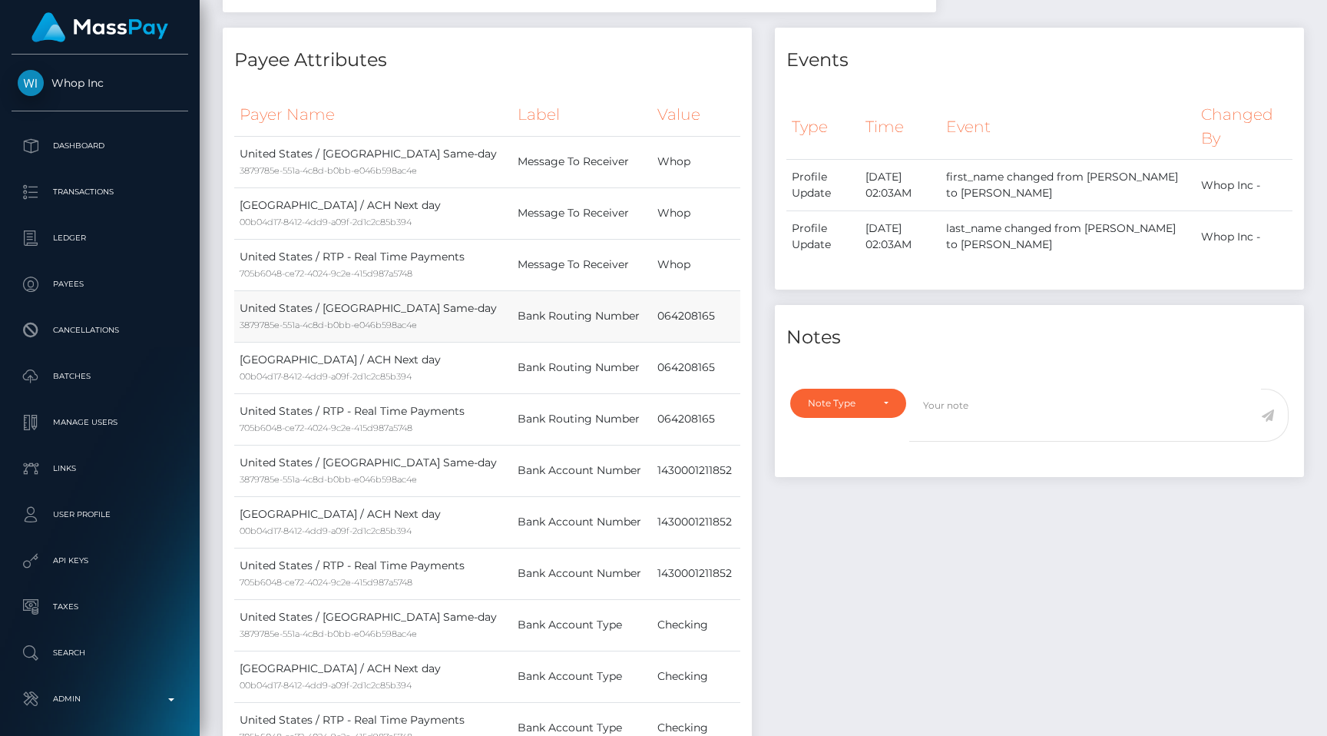
click at [679, 316] on td "064208165" at bounding box center [696, 315] width 88 height 51
copy td "064208165"
click at [705, 463] on td "1430001211852" at bounding box center [696, 470] width 88 height 51
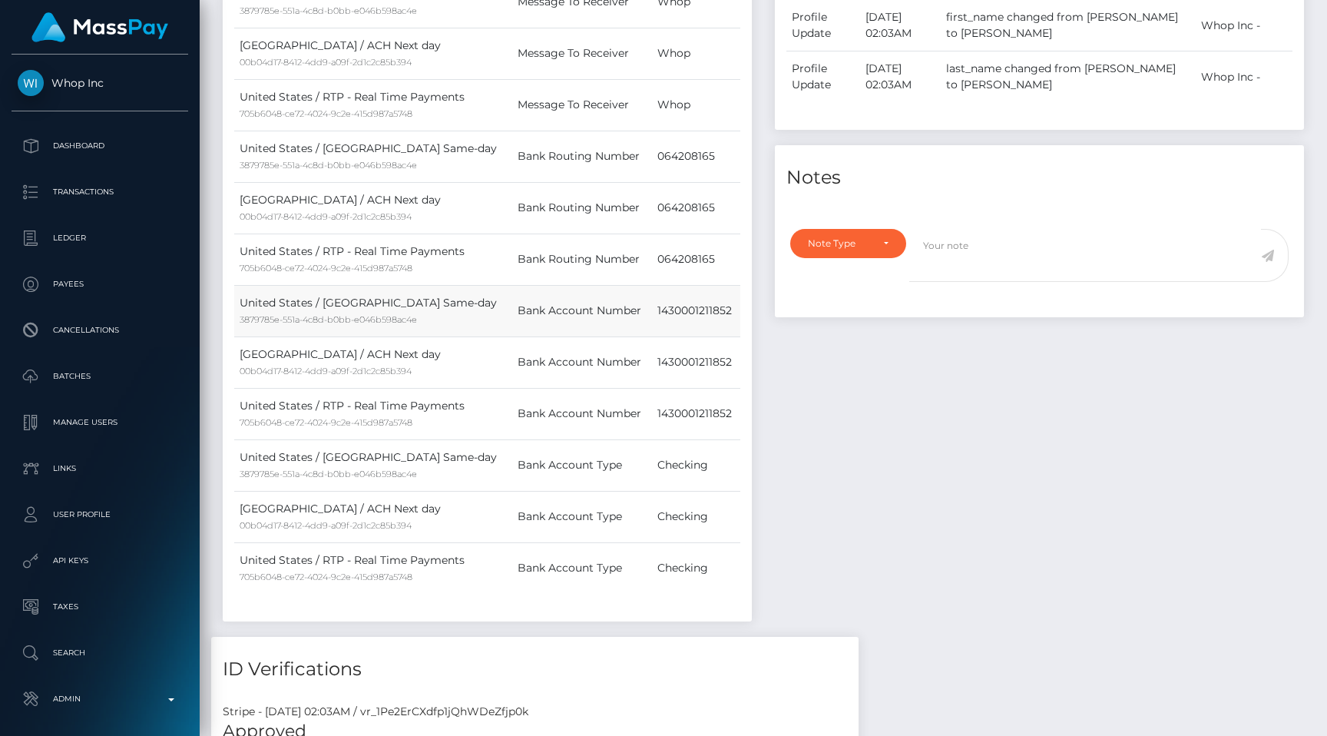
scroll to position [729, 0]
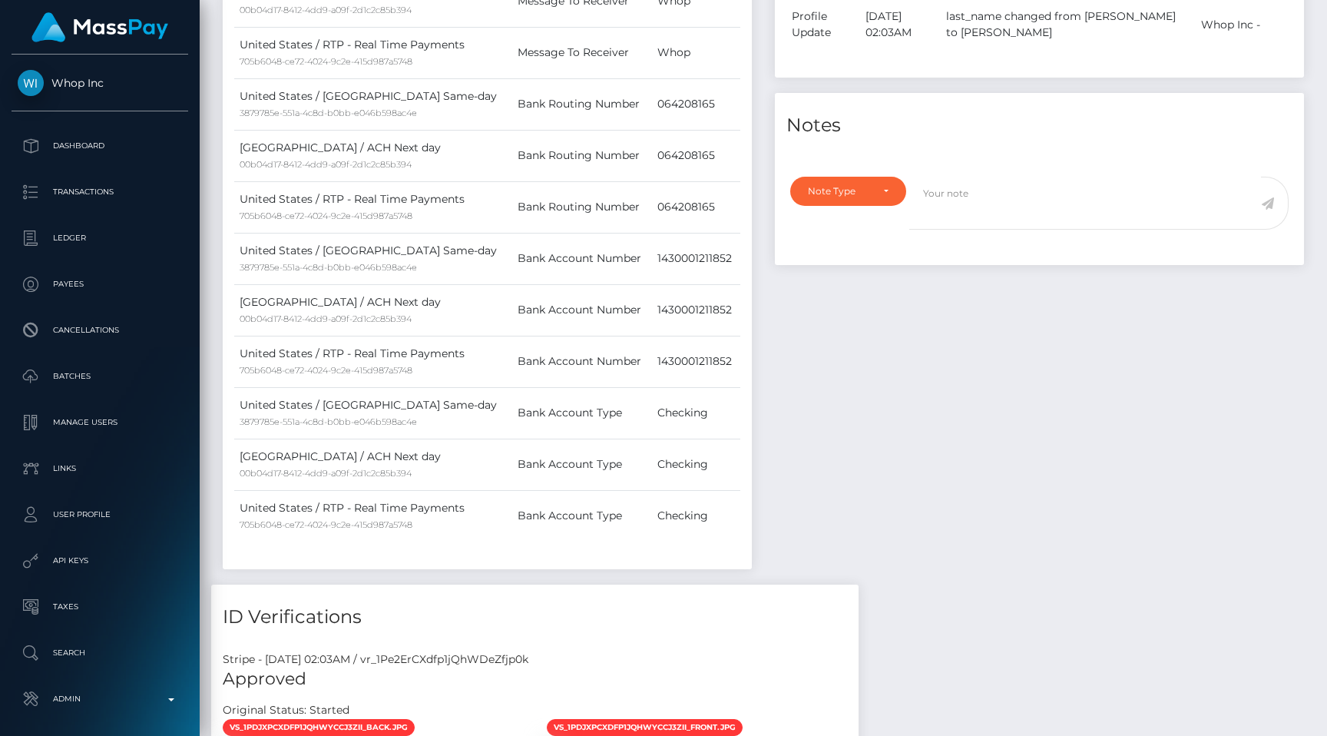
copy td "1430001211852"
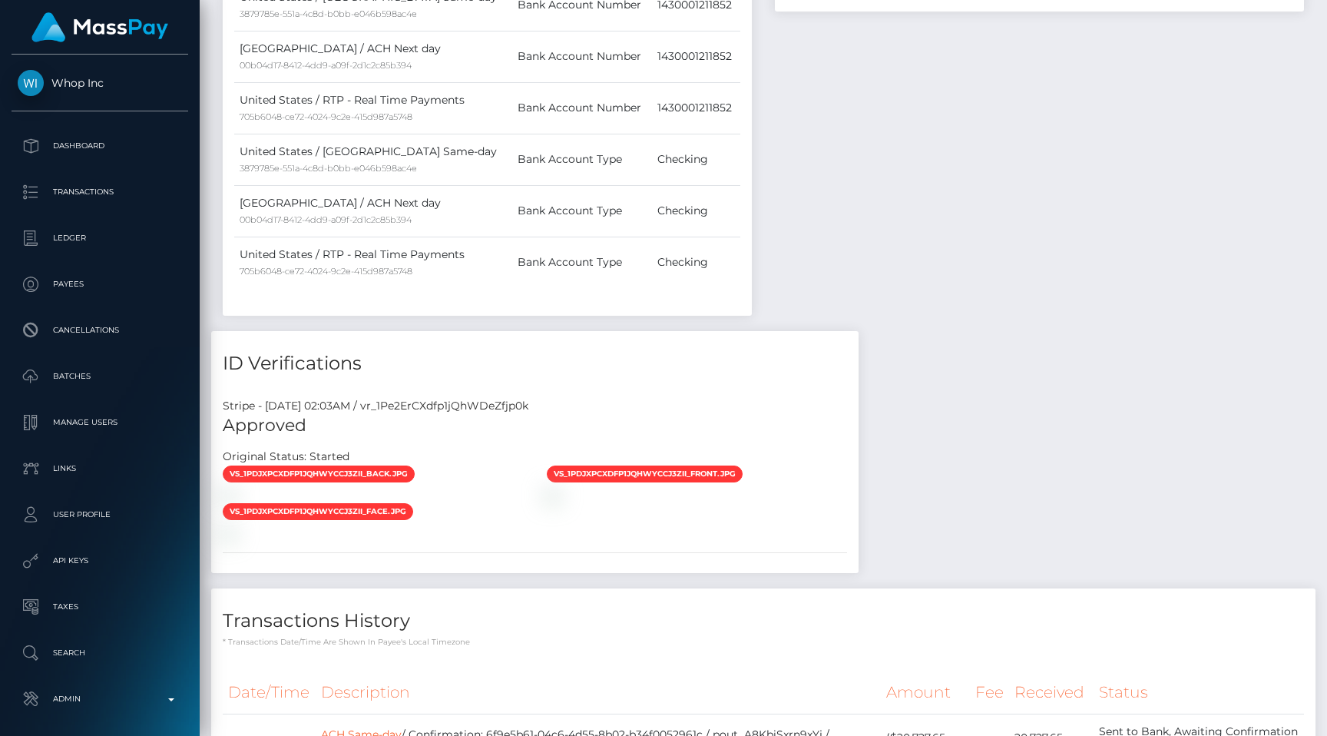
scroll to position [1140, 0]
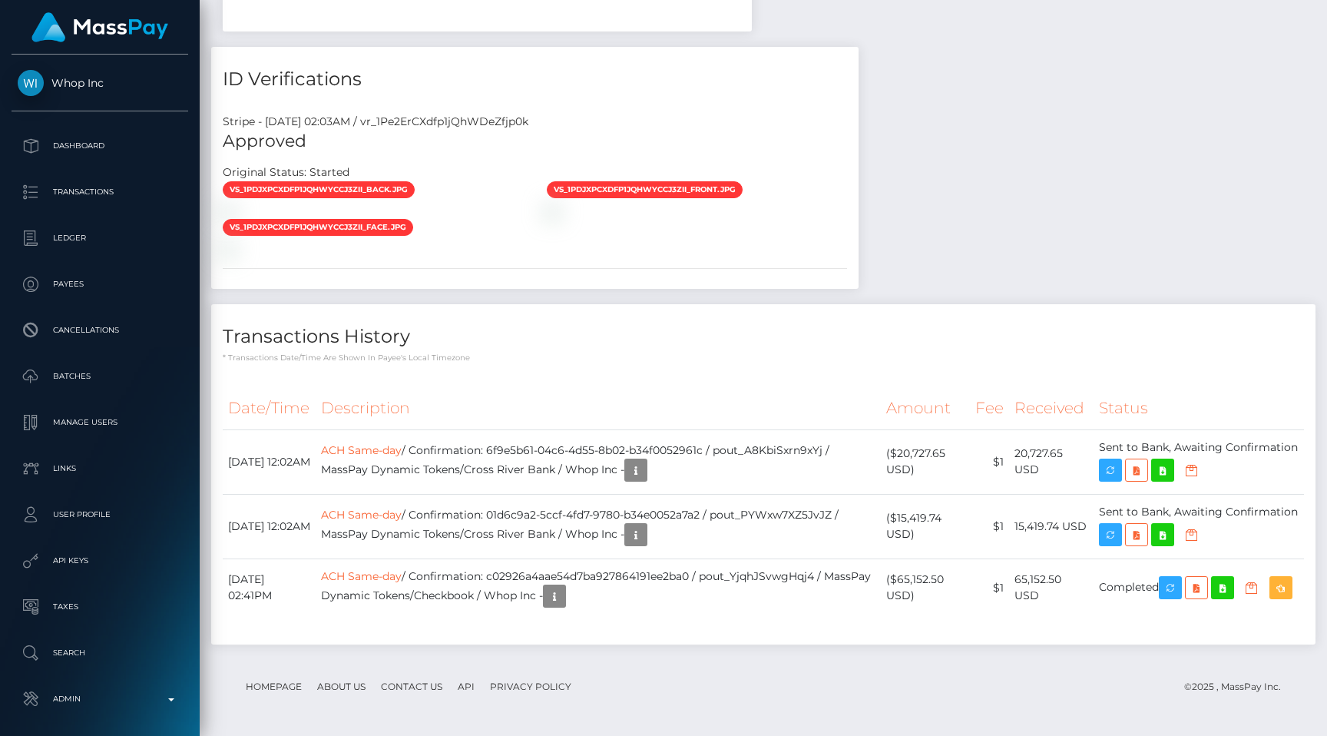
scroll to position [1690, 0]
click at [647, 257] on div "Stripe - July 24, 2025 02:03AM / vr_1Pe2ErCXdfp1jQhWDeZfjp0k Approved Original …" at bounding box center [534, 195] width 647 height 187
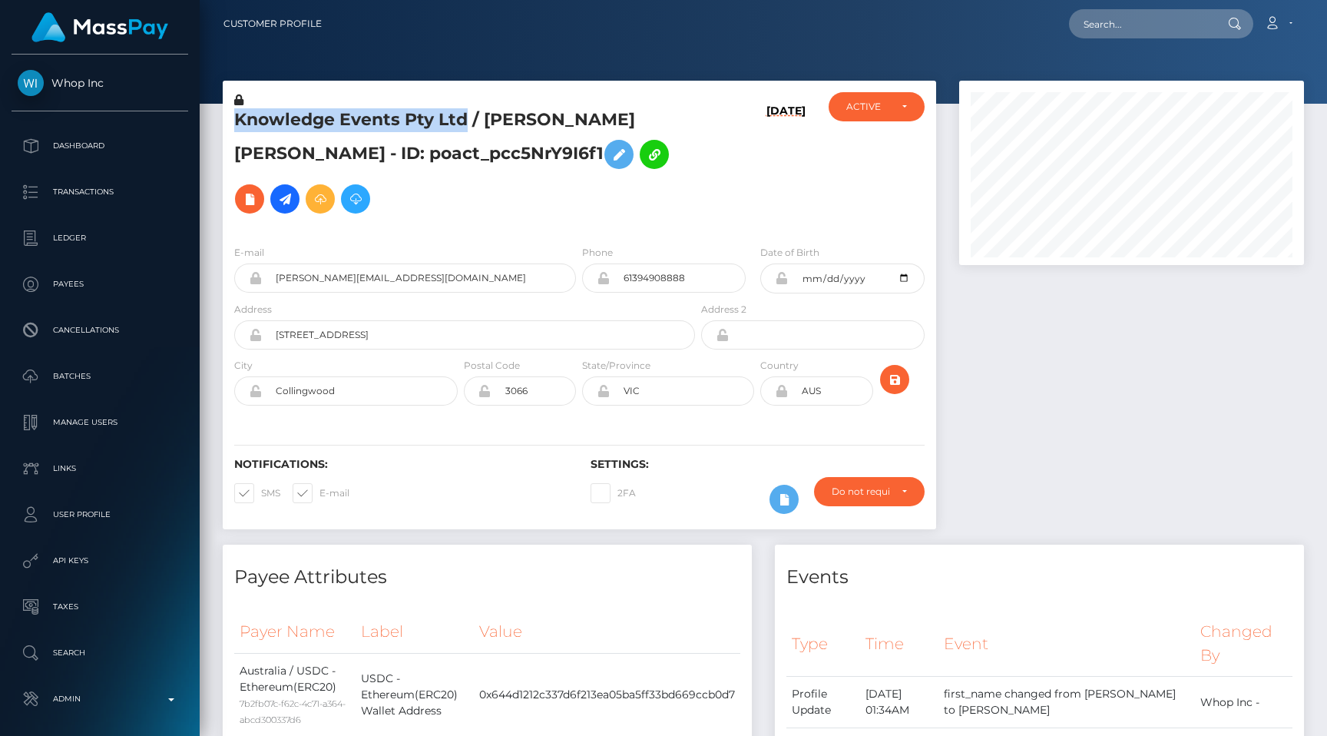
drag, startPoint x: 237, startPoint y: 120, endPoint x: 468, endPoint y: 124, distance: 230.4
click at [468, 124] on h5 "Knowledge Events Pty Ltd / REID MICHAEL BATES - ID: poact_pcc5NrY9I6f1" at bounding box center [460, 164] width 452 height 113
copy h5 "Knowledge Events Pty Ltd"
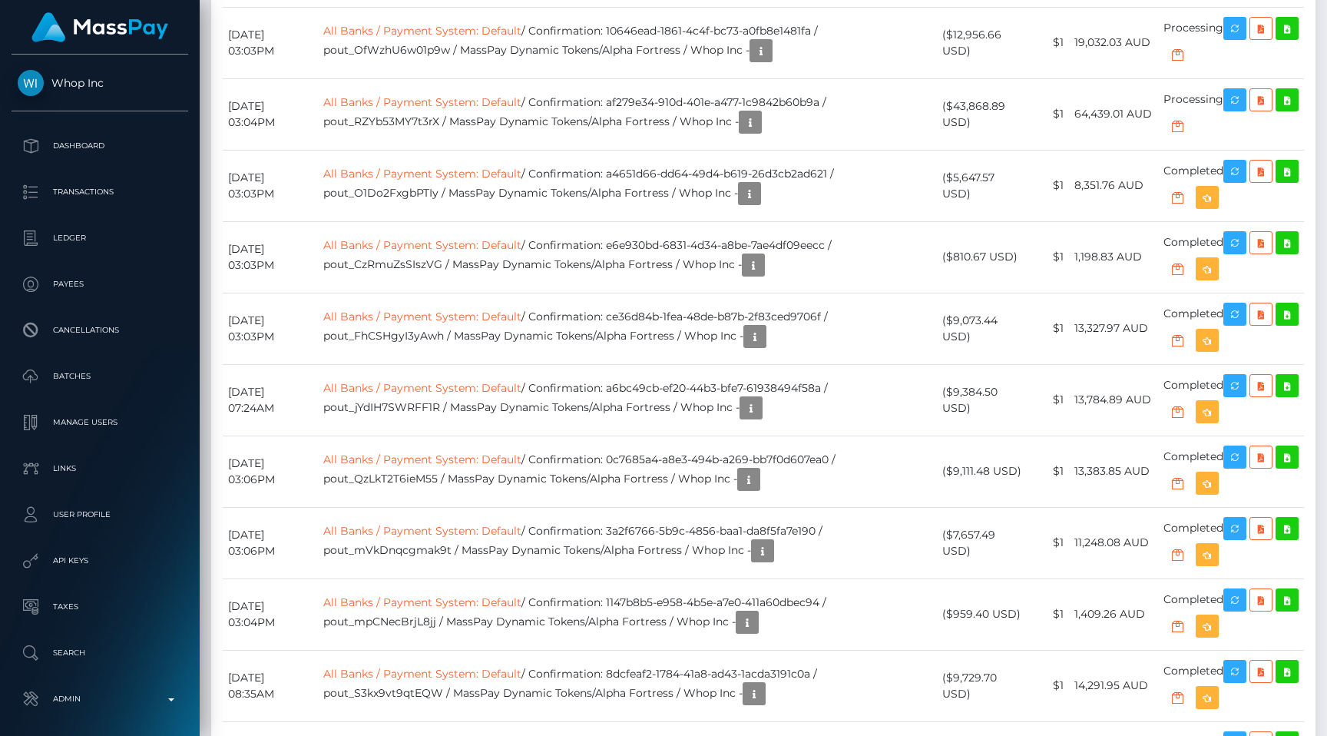
scroll to position [2011, 0]
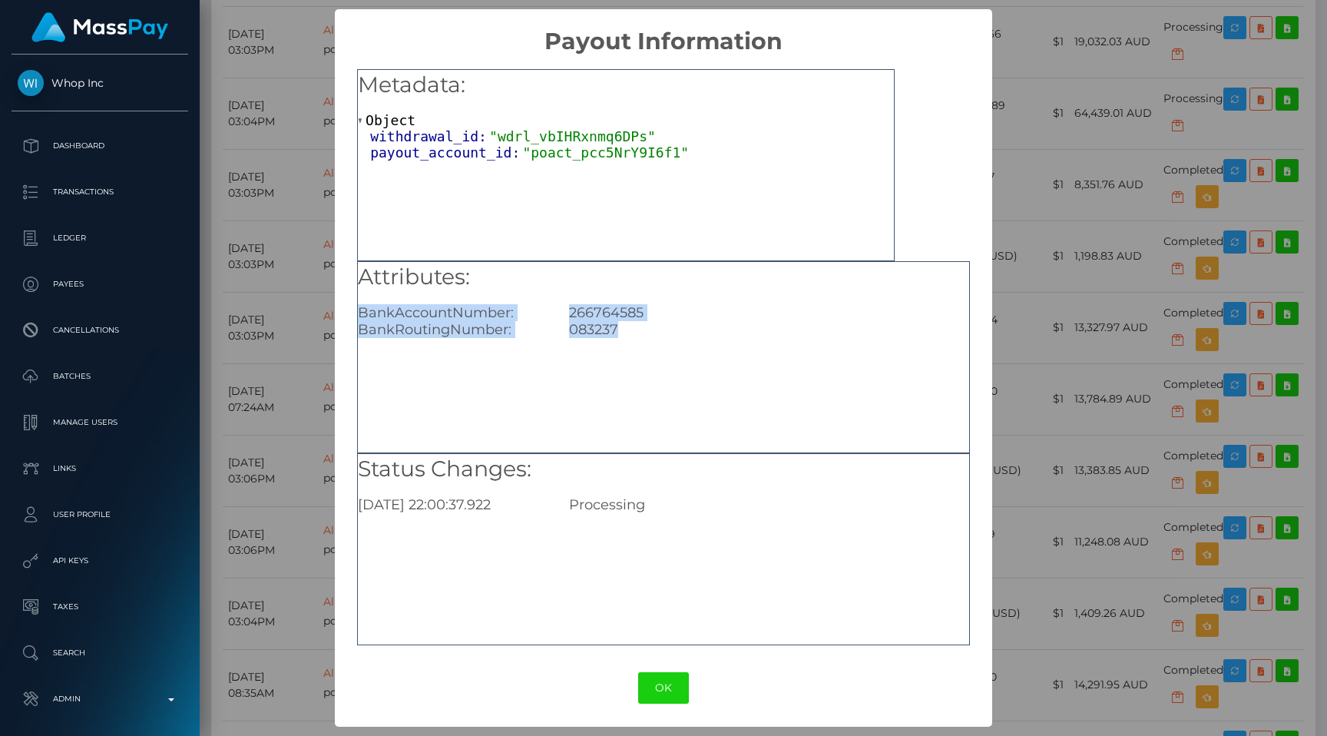
drag, startPoint x: 358, startPoint y: 309, endPoint x: 675, endPoint y: 369, distance: 322.8
click at [675, 369] on div "Attributes: BankAccountNumber: 266764585 BankRoutingNumber: 083237" at bounding box center [663, 357] width 613 height 192
copy div "BankAccountNumber: 266764585 BankRoutingNumber: 083237"
click at [988, 211] on div "Metadata: Object withdrawal_id: "wdrl_vbIHRxnmq6DPs" payout_account_id: "poact_…" at bounding box center [663, 352] width 657 height 594
click at [1015, 197] on div "× Payout Information Metadata: Object withdrawal_id: "wdrl_vbIHRxnmq6DPs" payou…" at bounding box center [663, 368] width 1327 height 736
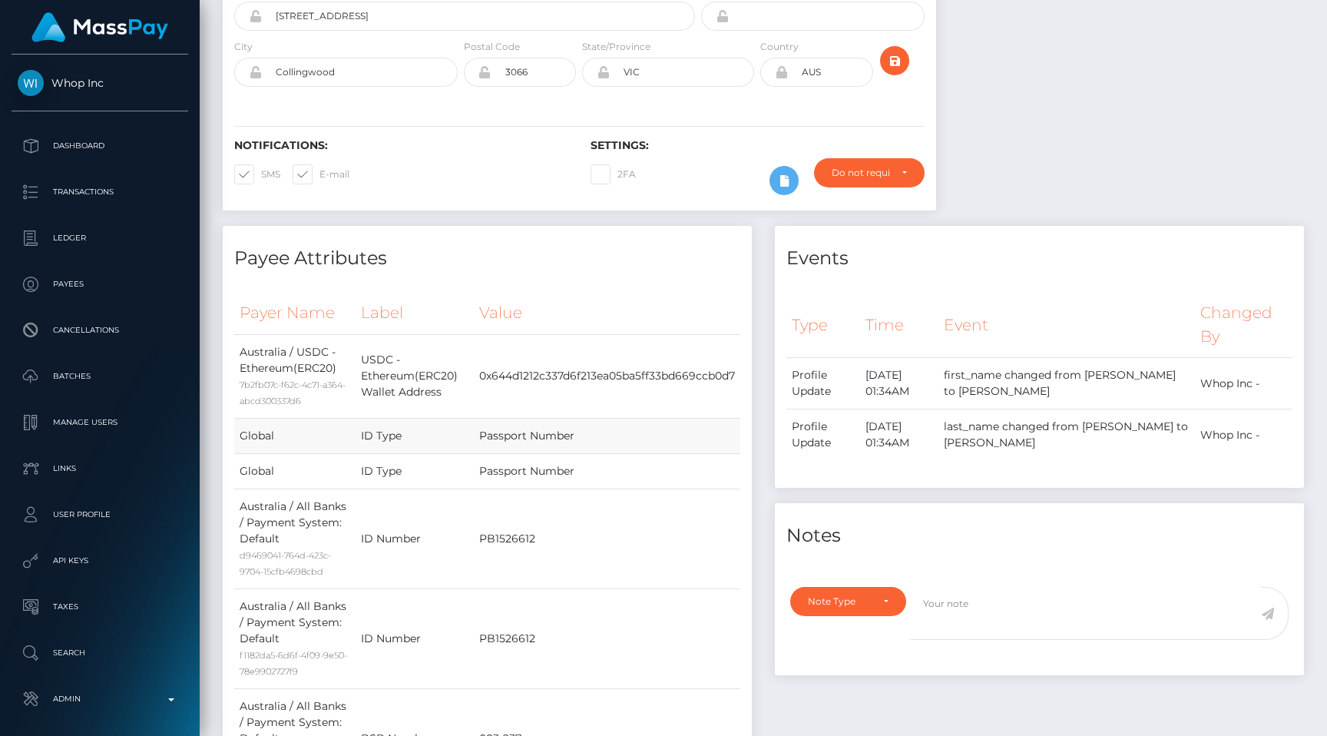
scroll to position [329, 0]
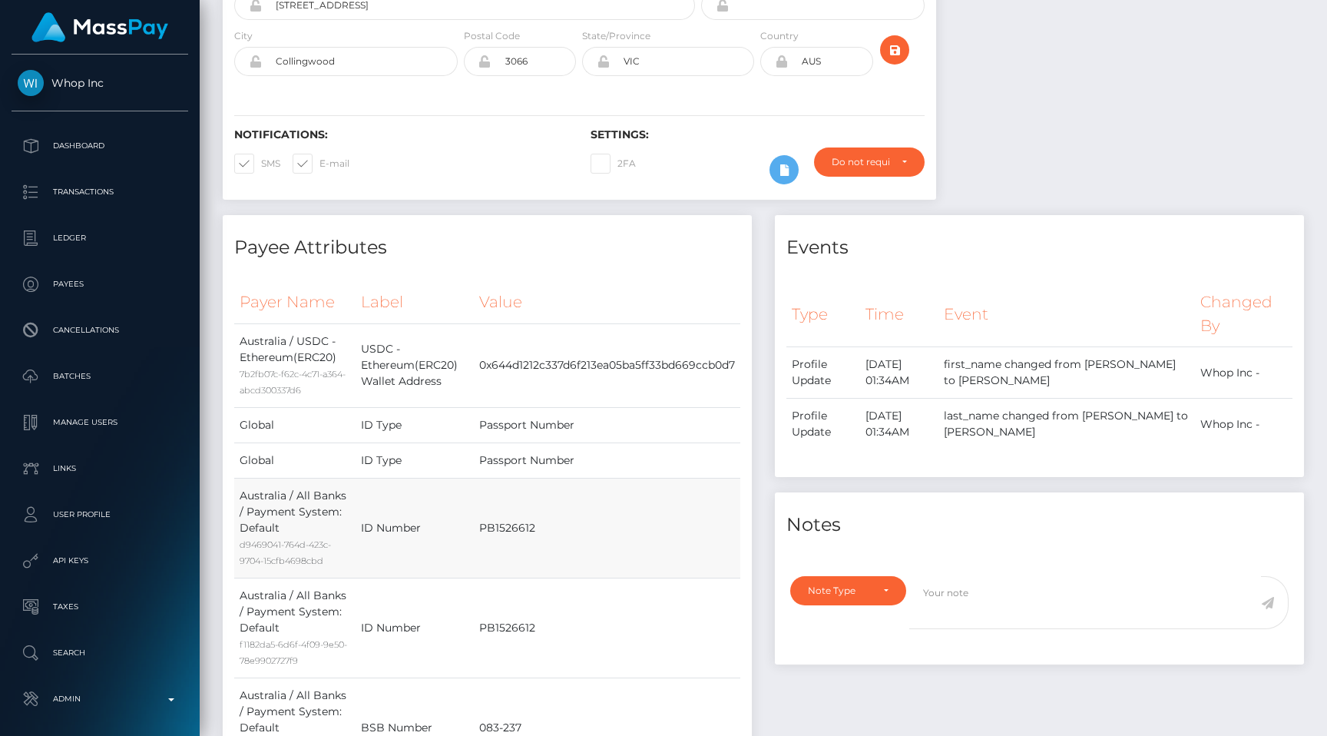
click at [502, 488] on td "PB1526612" at bounding box center [607, 528] width 266 height 100
copy td "PB1526612"
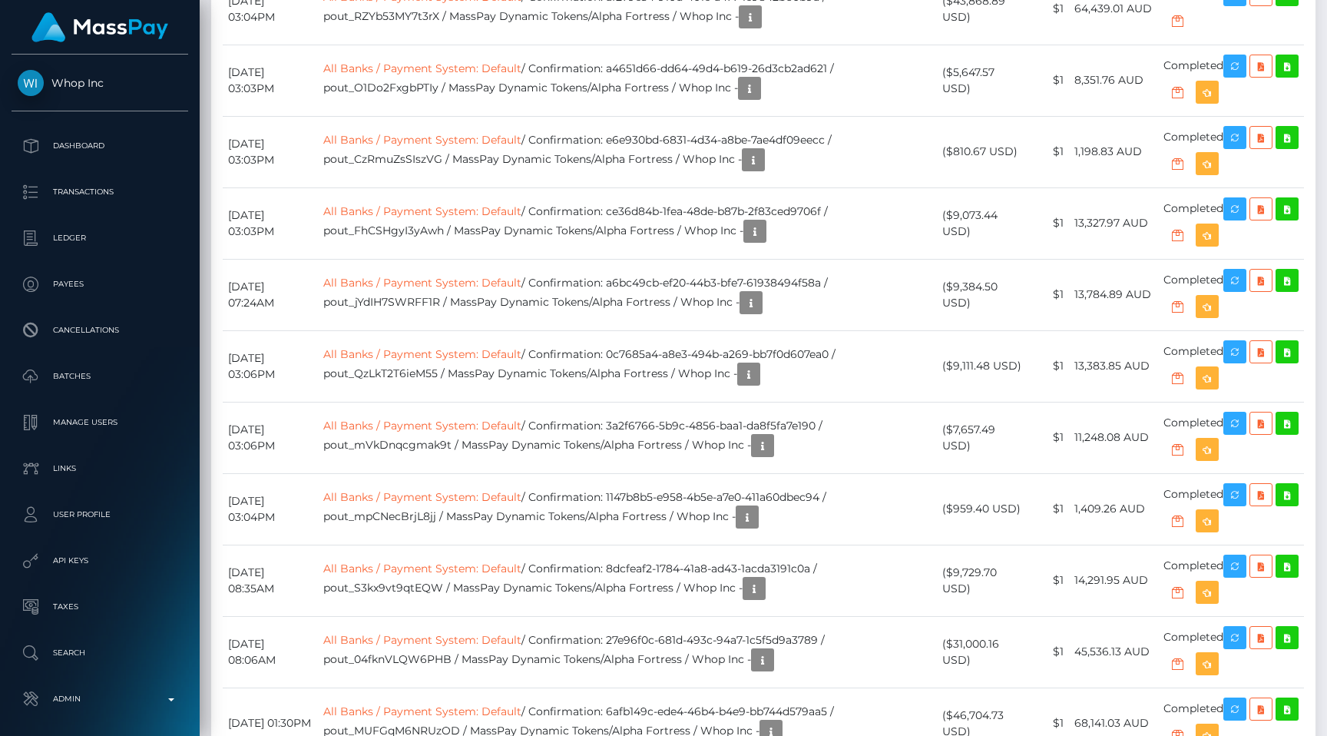
scroll to position [1853, 0]
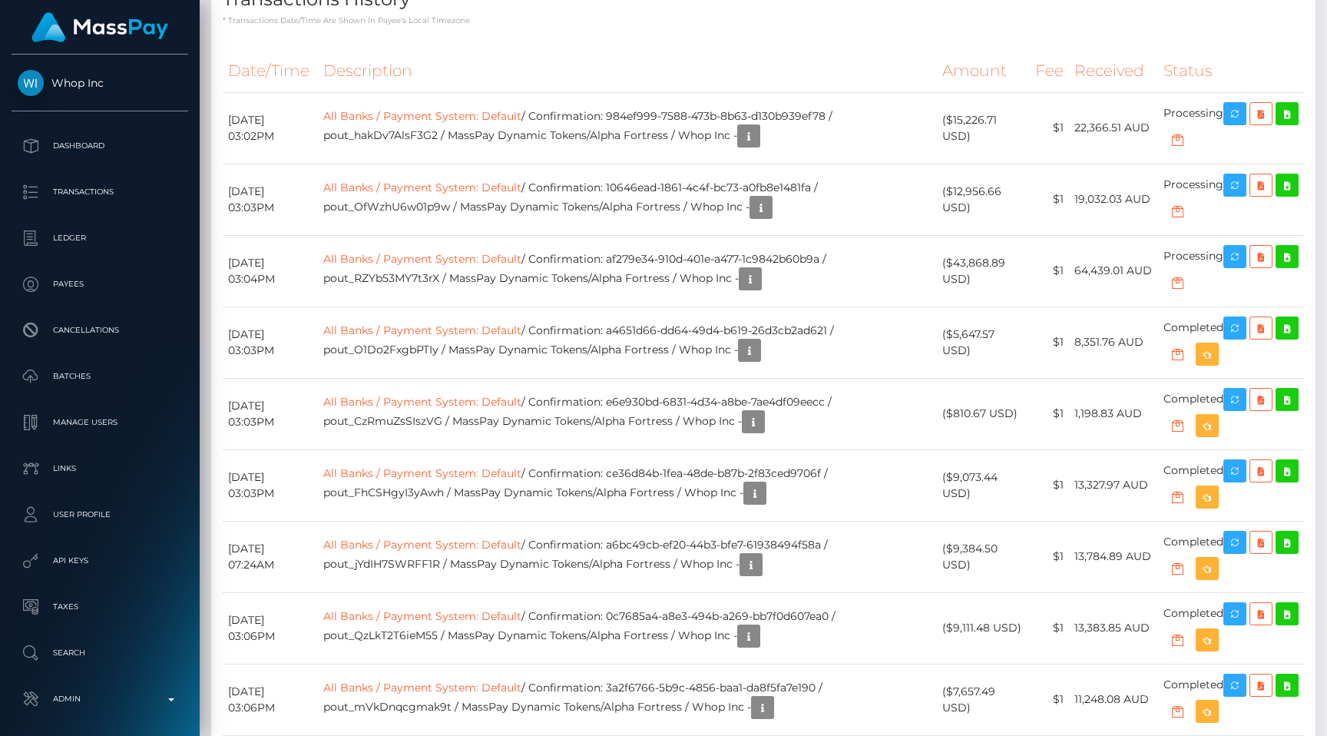
click at [968, 94] on div "Payee Attributes Payer Name Label Value Australia / USDC - Ethereum(ERC20) 7b2f…" at bounding box center [763, 484] width 1104 height 3586
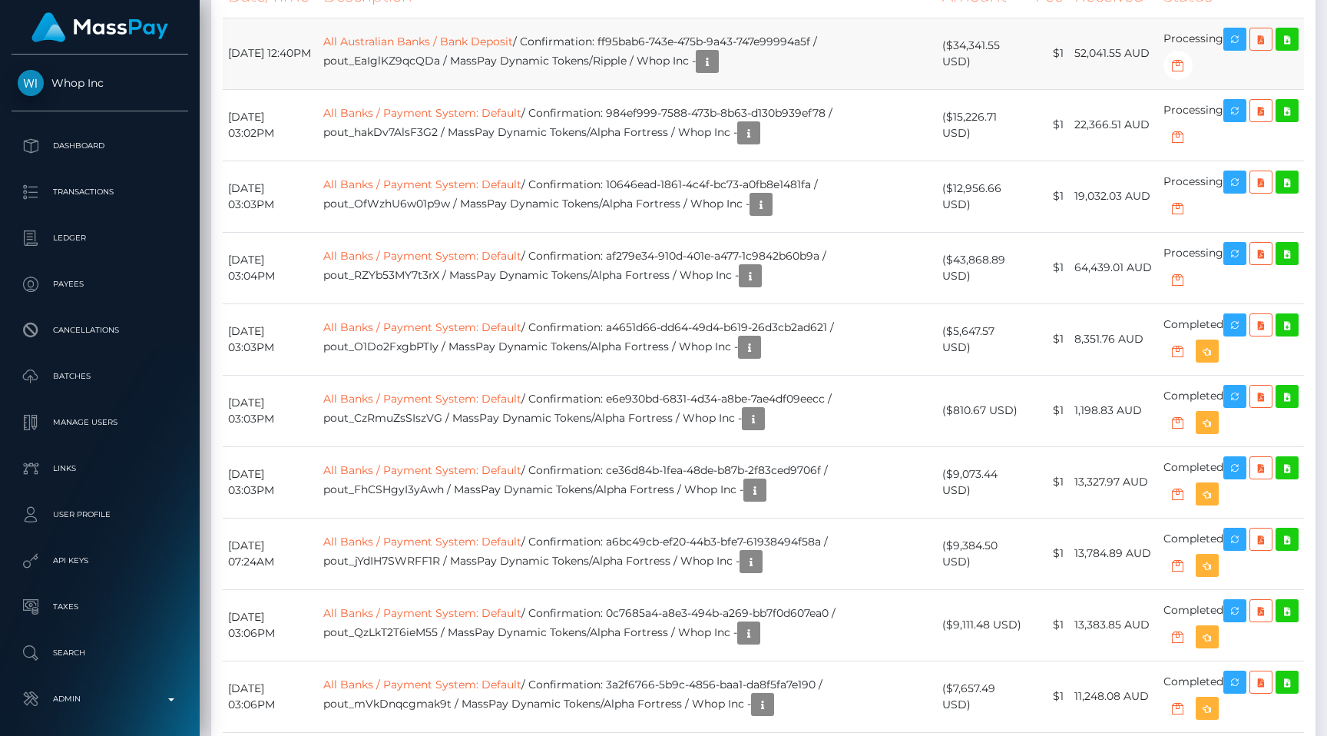
scroll to position [2162, 0]
click at [475, 49] on link "All Australian Banks / Bank Deposit" at bounding box center [418, 42] width 190 height 14
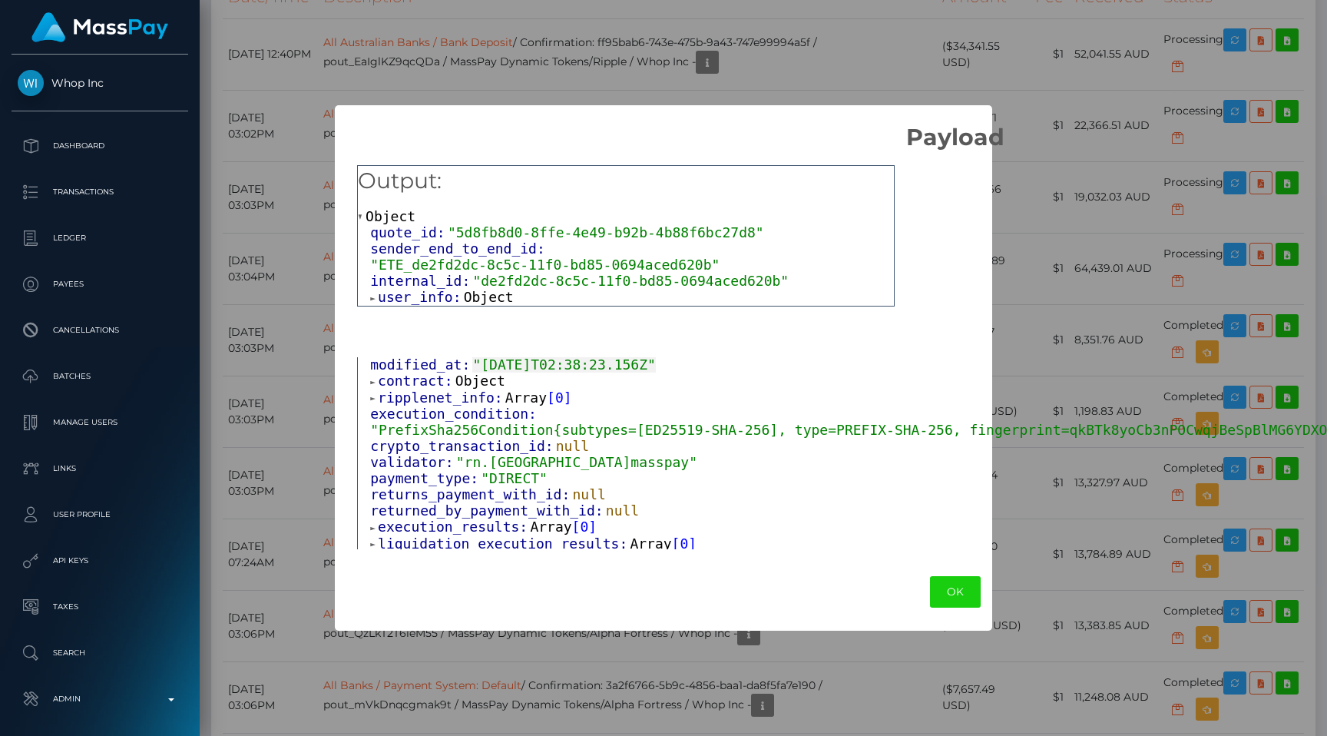
scroll to position [0, 0]
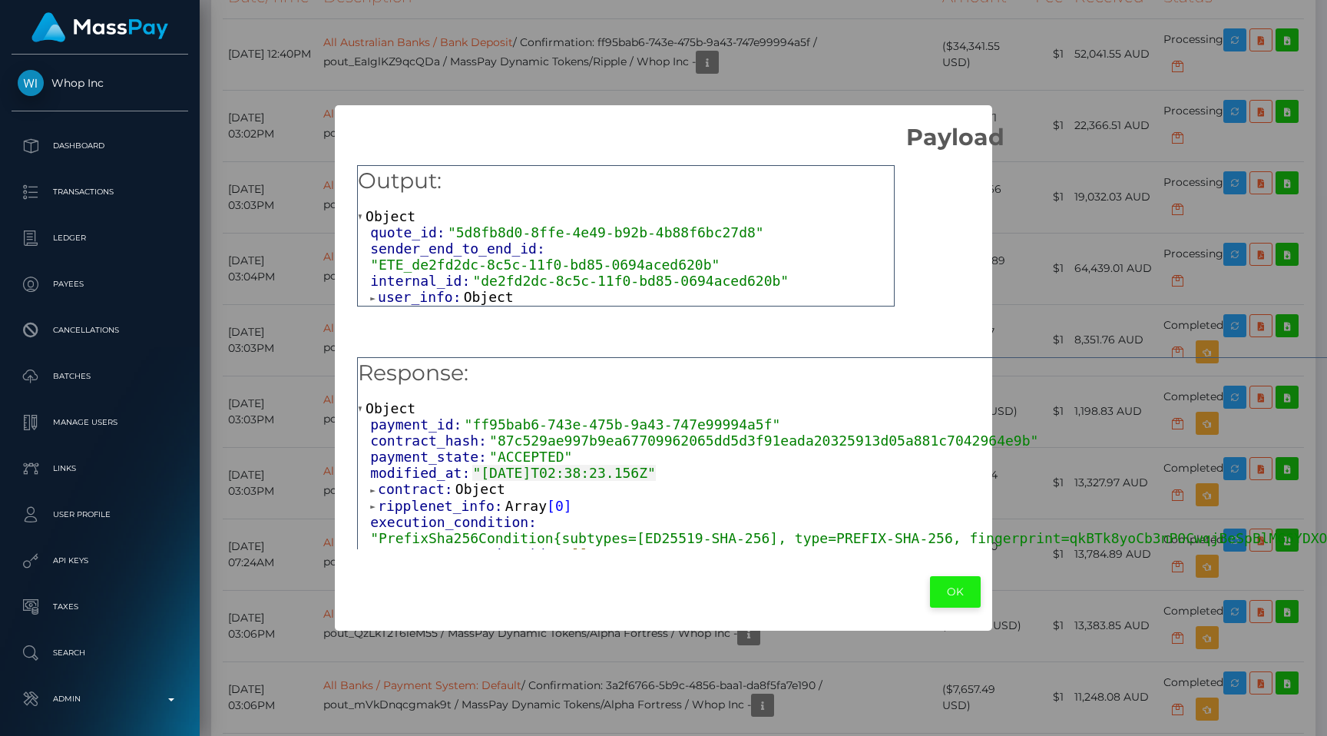
click at [972, 601] on button "OK" at bounding box center [955, 591] width 51 height 31
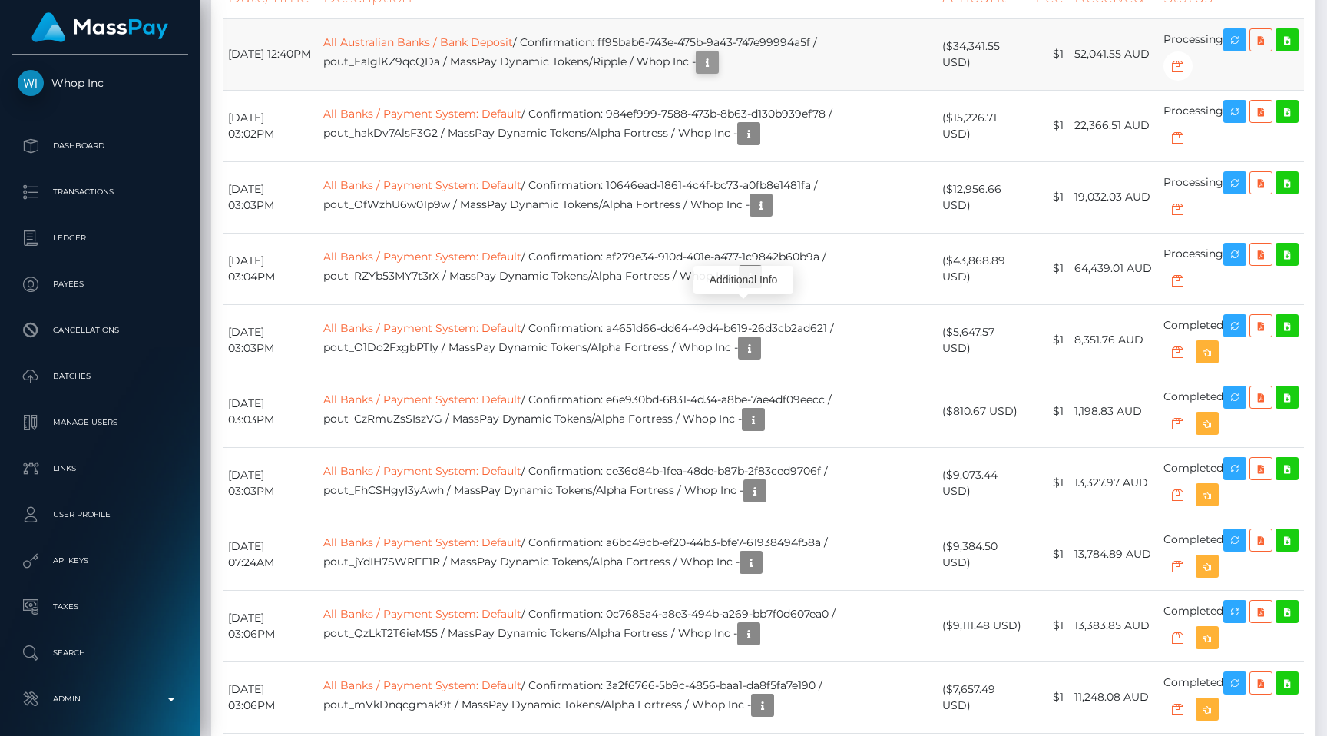
click at [719, 74] on button "button" at bounding box center [707, 62] width 23 height 23
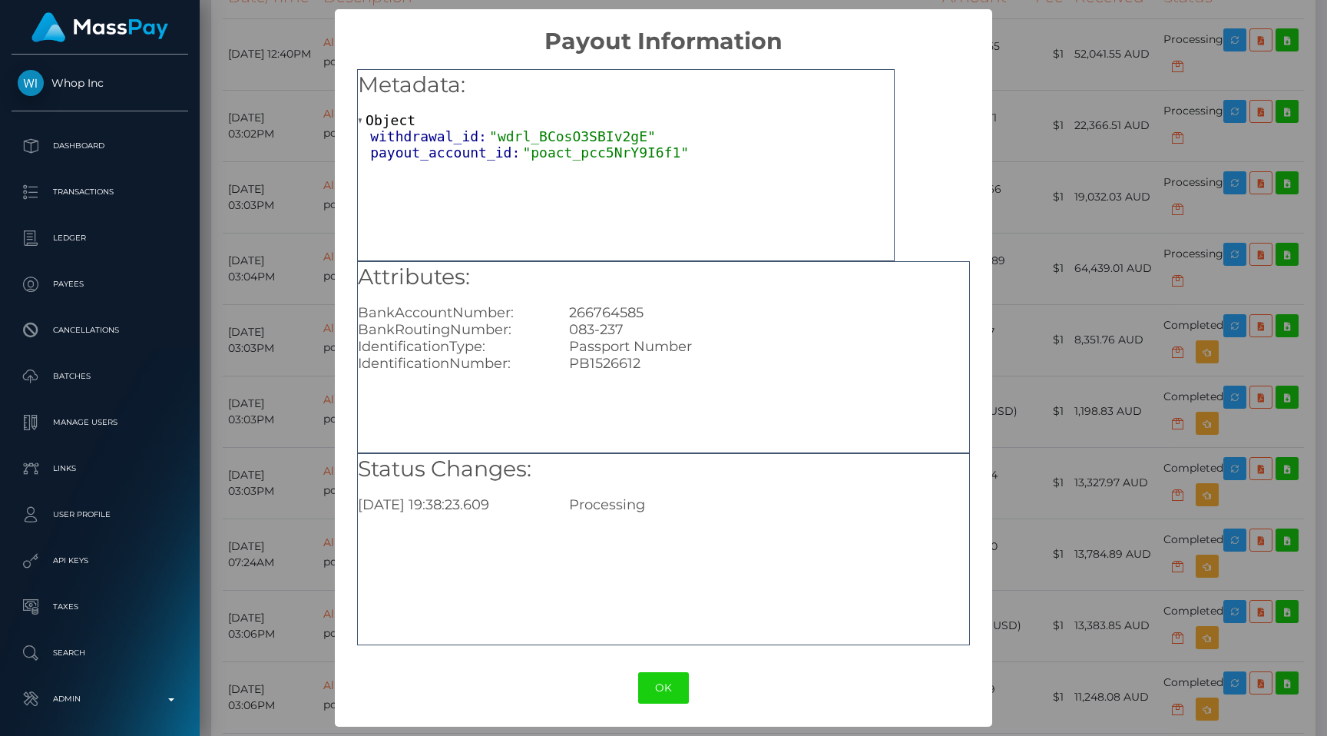
click at [1042, 180] on div "× Payout Information Metadata: Object withdrawal_id: "wdrl_BCosO3SBIv2gE" payou…" at bounding box center [663, 368] width 1327 height 736
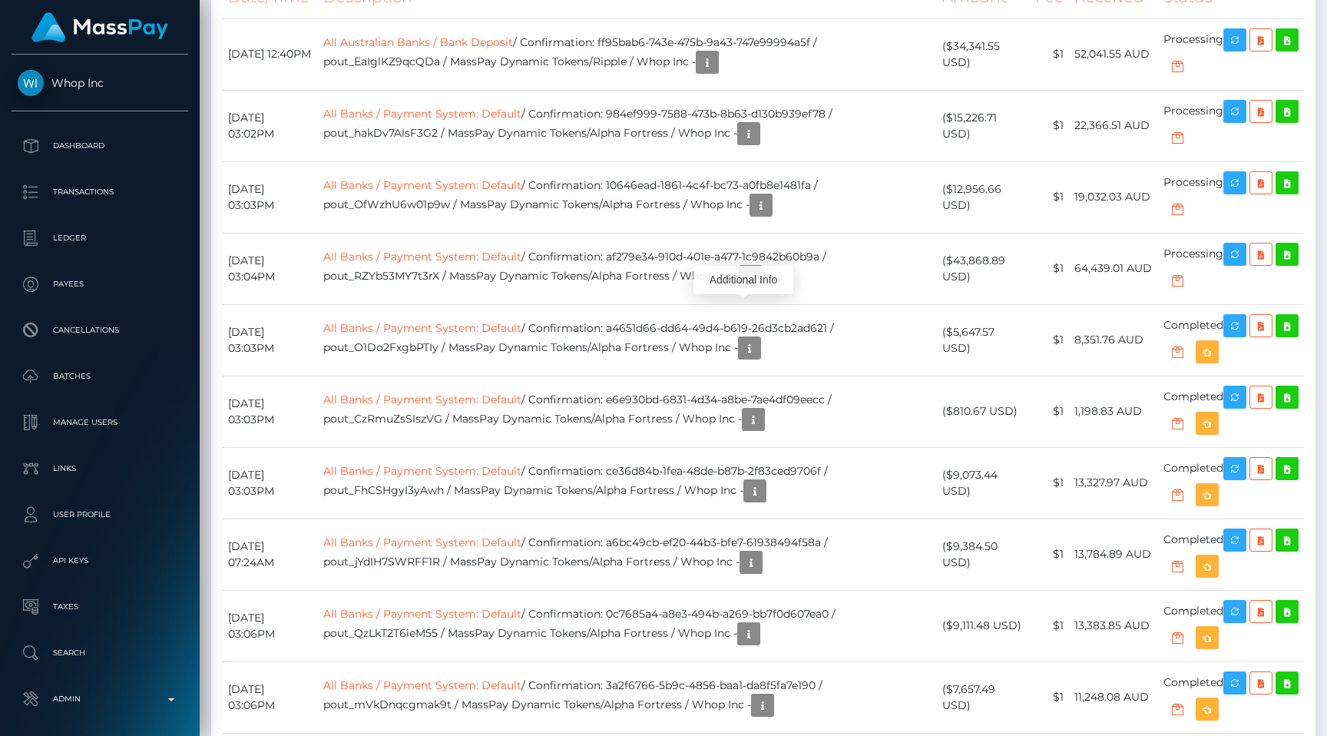
click at [758, 144] on icon "button" at bounding box center [749, 133] width 18 height 19
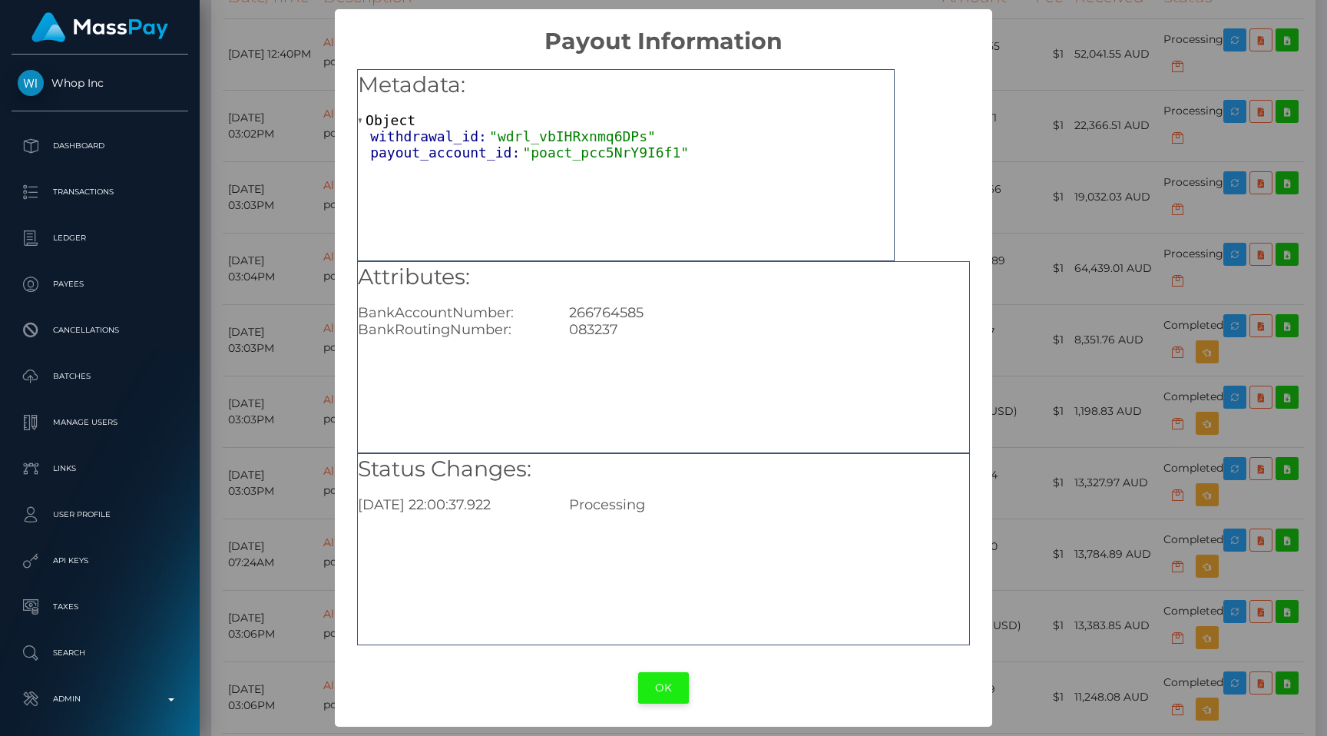
click at [680, 676] on button "OK" at bounding box center [663, 687] width 51 height 31
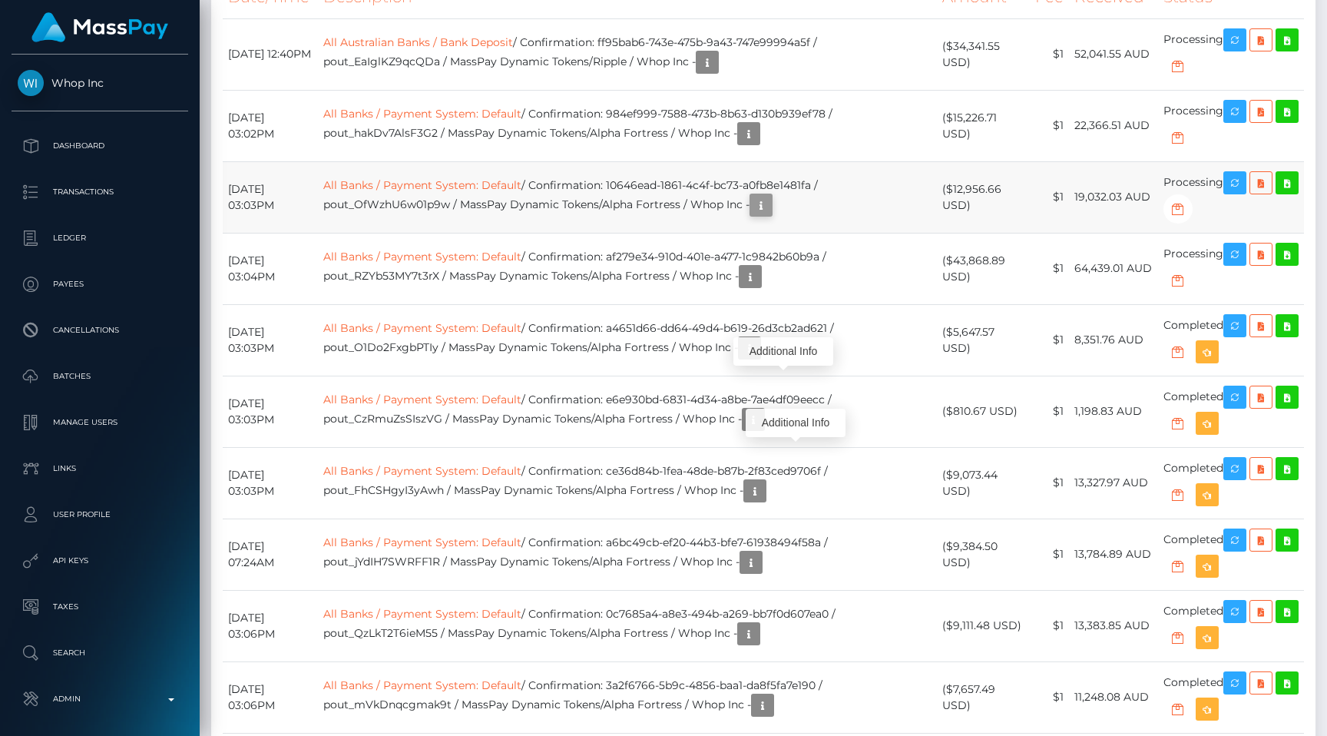
click at [770, 215] on icon "button" at bounding box center [761, 205] width 18 height 19
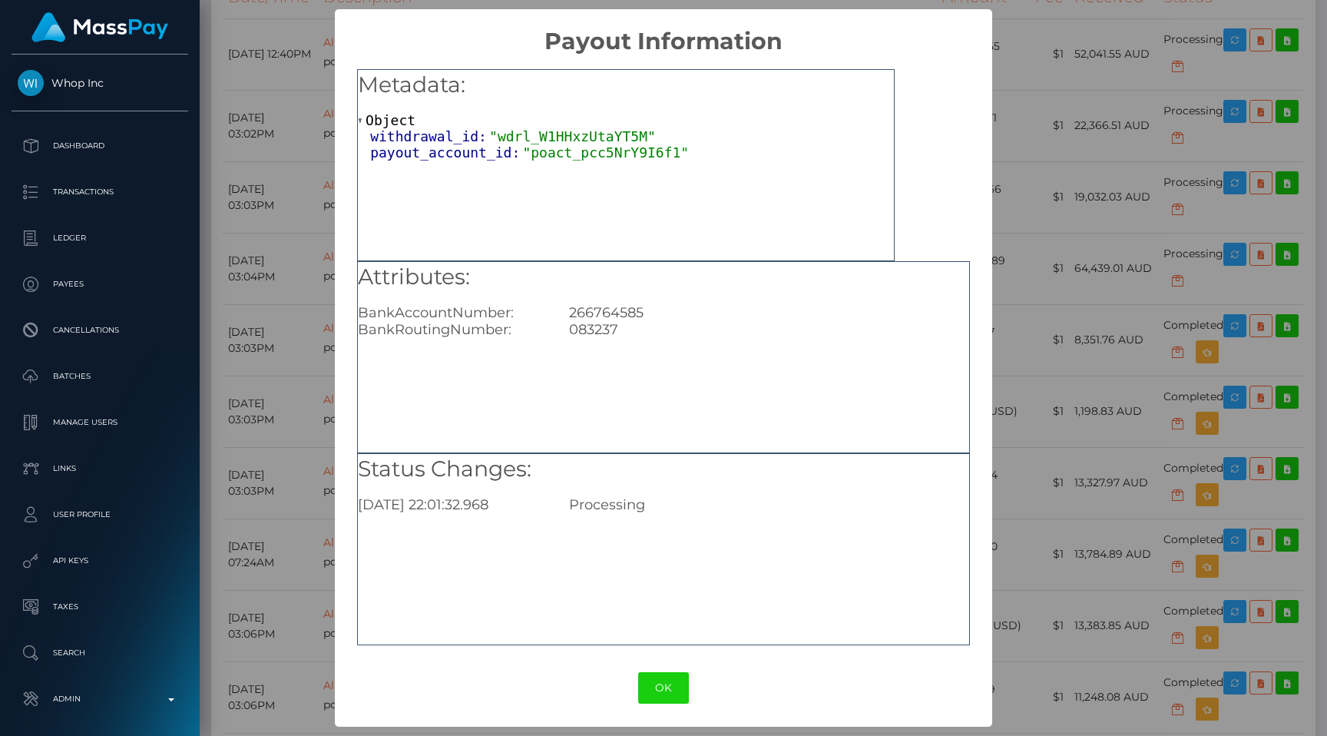
click at [1058, 245] on div "× Payout Information Metadata: Object withdrawal_id: "wdrl_W1HHxzUtaYT5M" payou…" at bounding box center [663, 368] width 1327 height 736
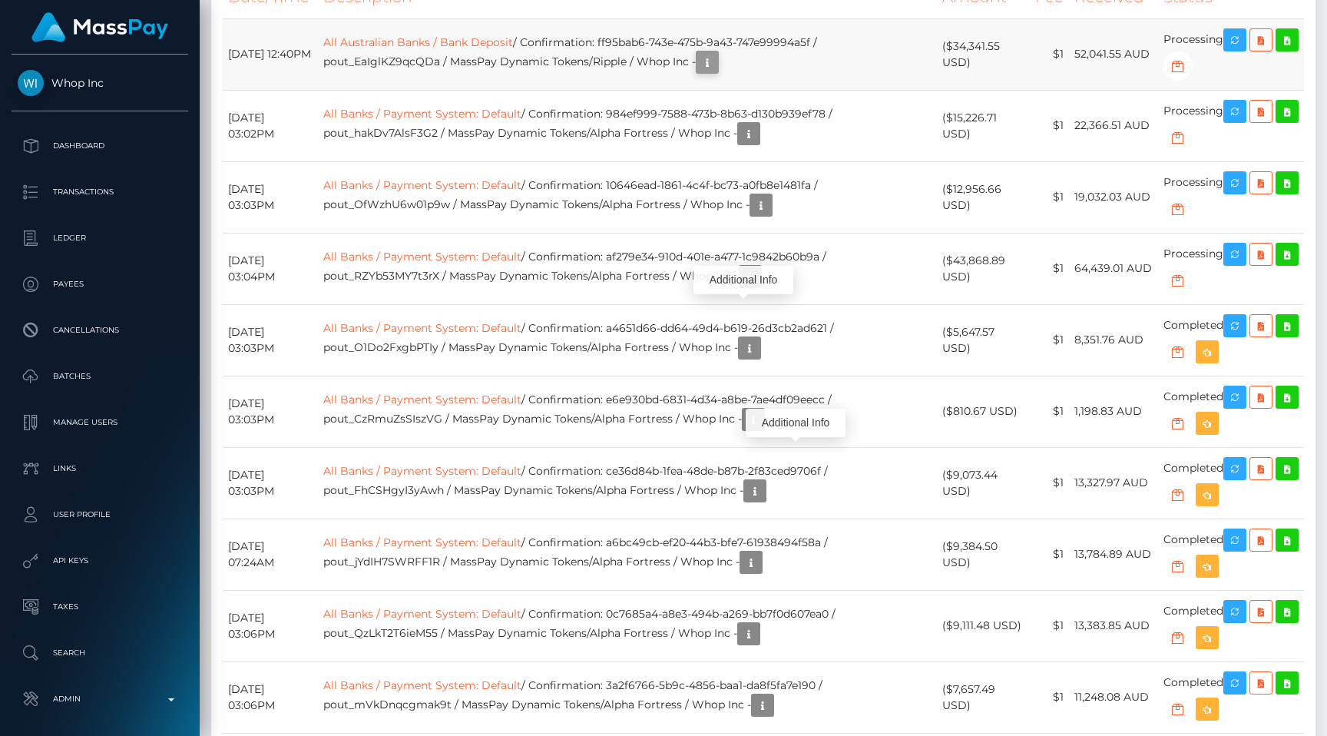
click at [717, 72] on icon "button" at bounding box center [707, 62] width 18 height 19
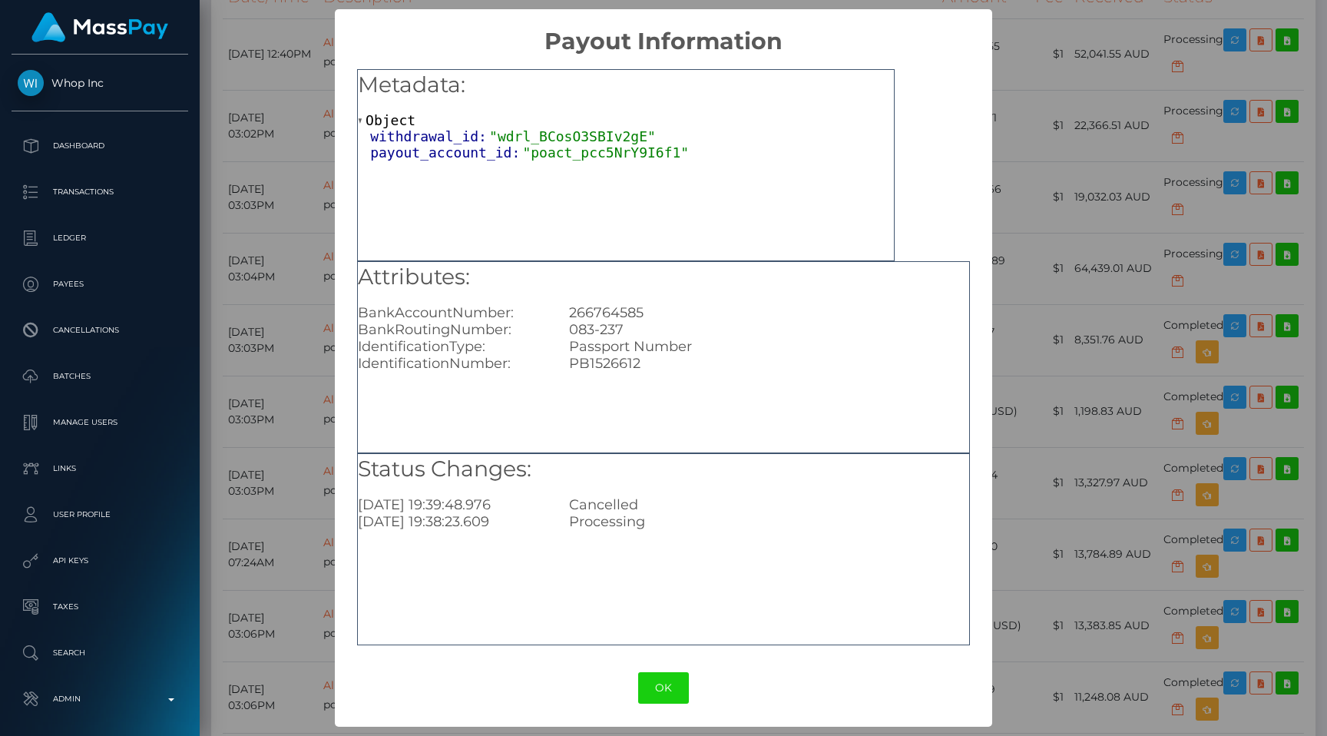
click at [1023, 220] on div "× Payout Information Metadata: Object withdrawal_id: "wdrl_BCosO3SBIv2gE" payou…" at bounding box center [663, 368] width 1327 height 736
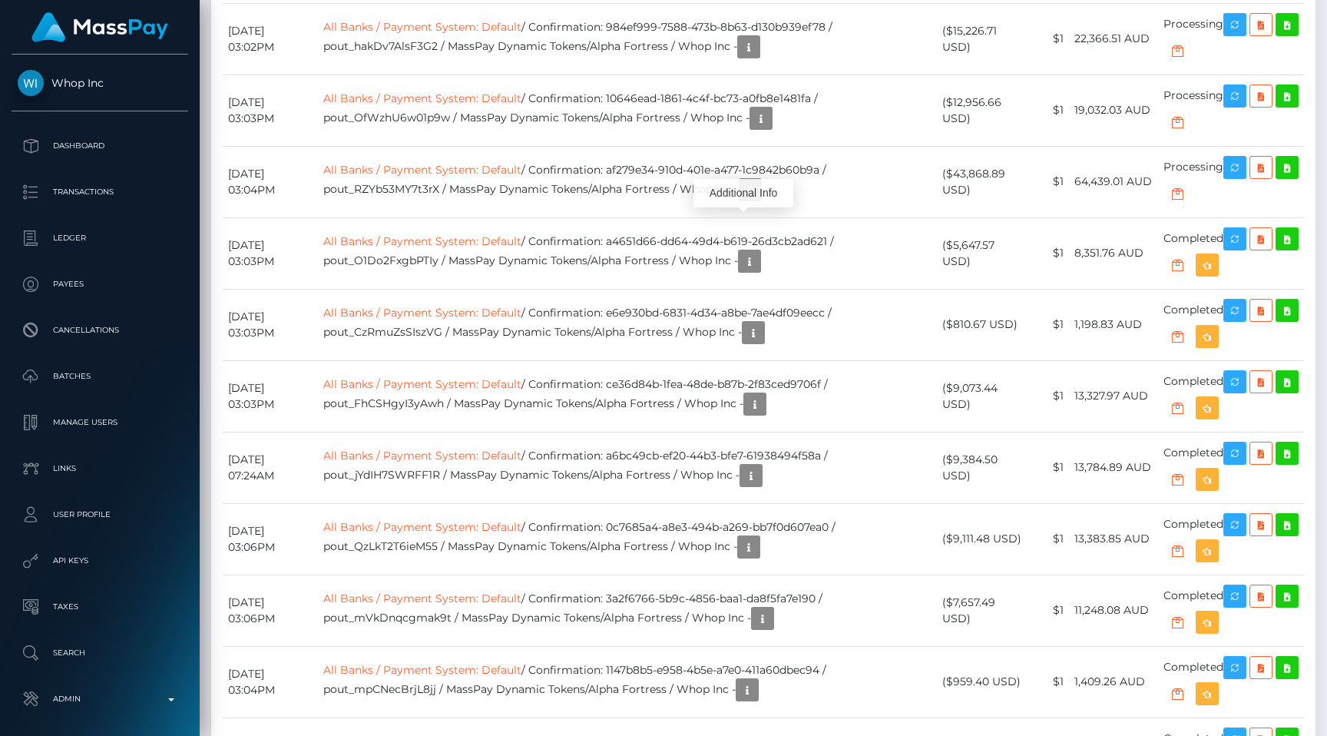
scroll to position [2275, 0]
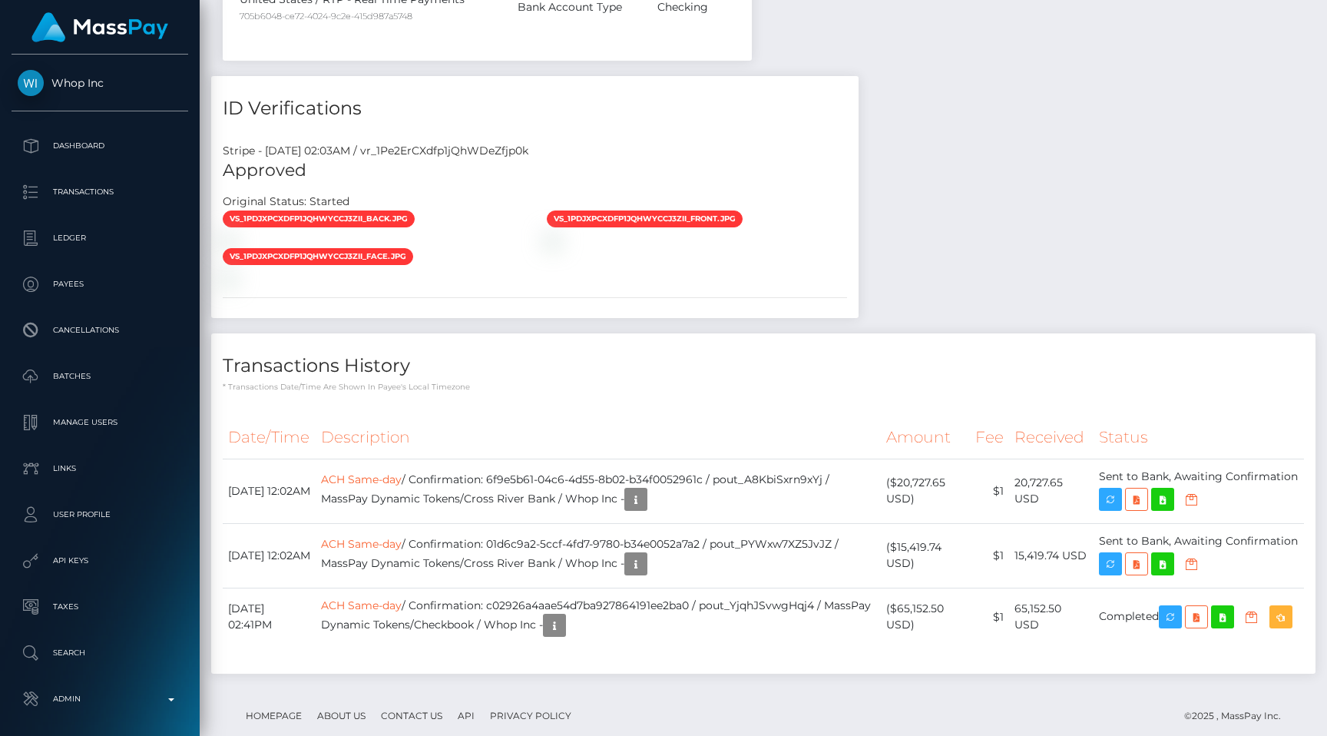
scroll to position [1690, 0]
